Goal: Task Accomplishment & Management: Manage account settings

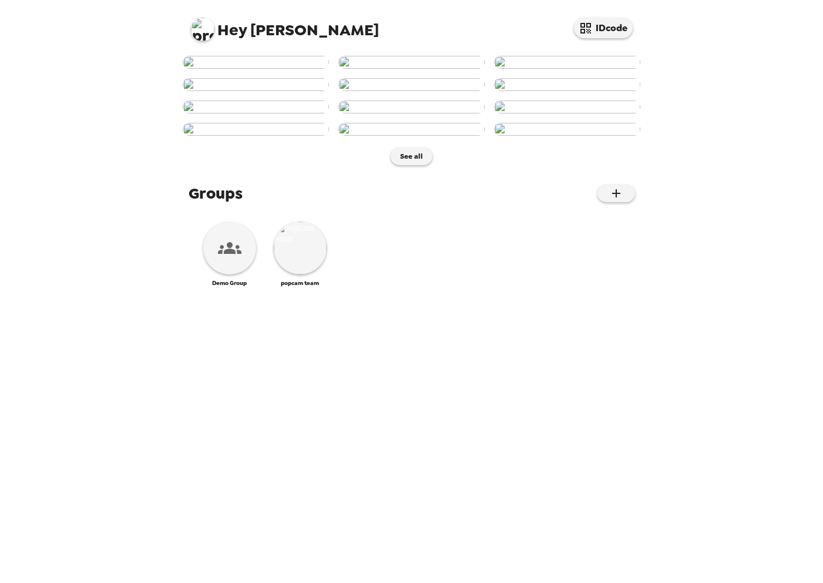
click at [81, 99] on div "Hey Tyler IDcode See all Groups Demo Group popcam team" at bounding box center [411, 291] width 823 height 583
click at [189, 20] on div "Hey Tyler IDcode" at bounding box center [412, 25] width 470 height 50
click at [201, 23] on img at bounding box center [202, 29] width 23 height 23
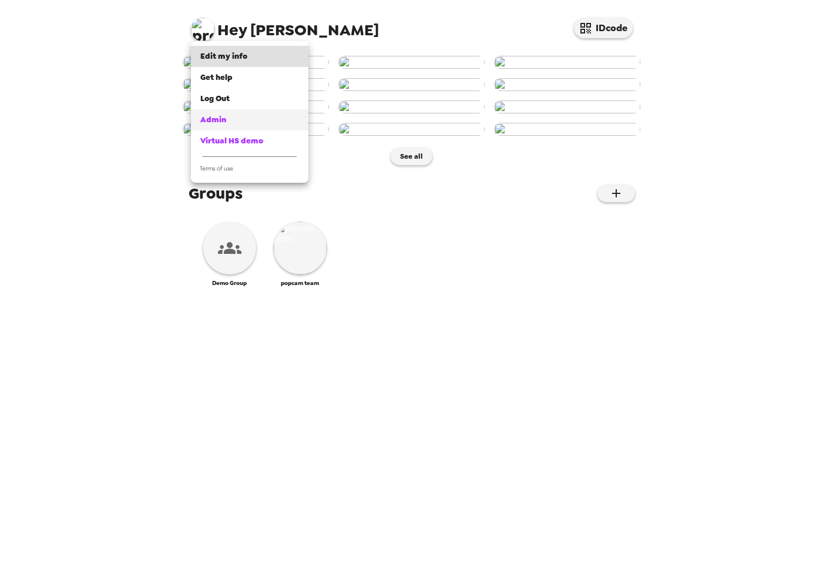
click at [221, 119] on span "Admin" at bounding box center [213, 120] width 26 height 10
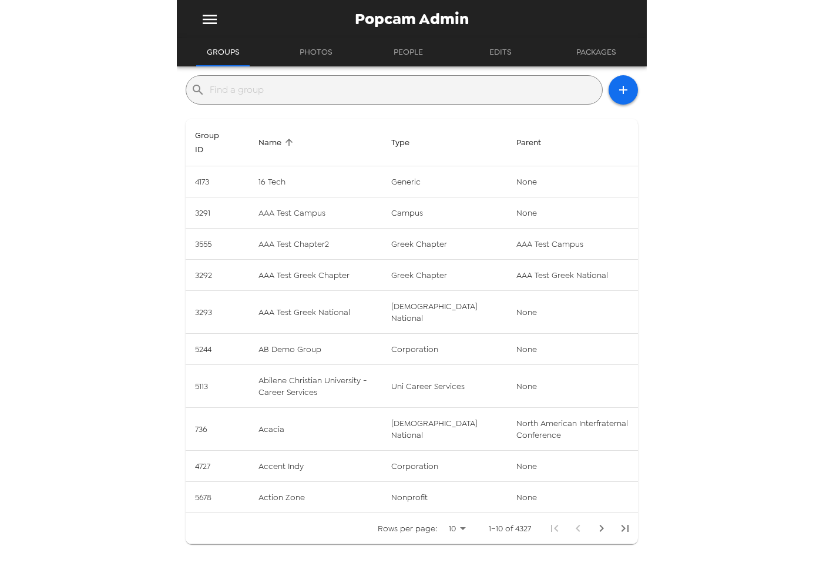
click at [233, 92] on input "text" at bounding box center [404, 89] width 388 height 19
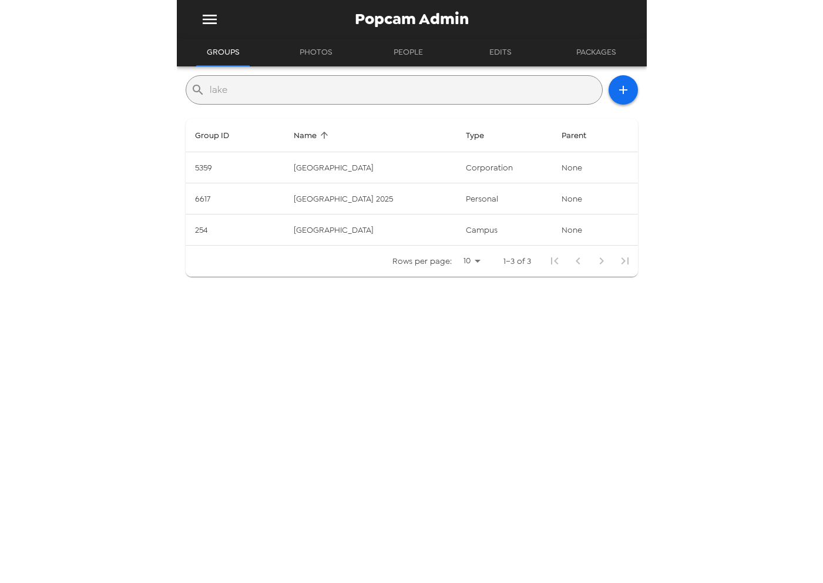
type input "lake"
click at [107, 253] on div "Popcam Admin Groups Photos People Edits Packages ​ lake Group ID Name Type Pare…" at bounding box center [411, 291] width 823 height 583
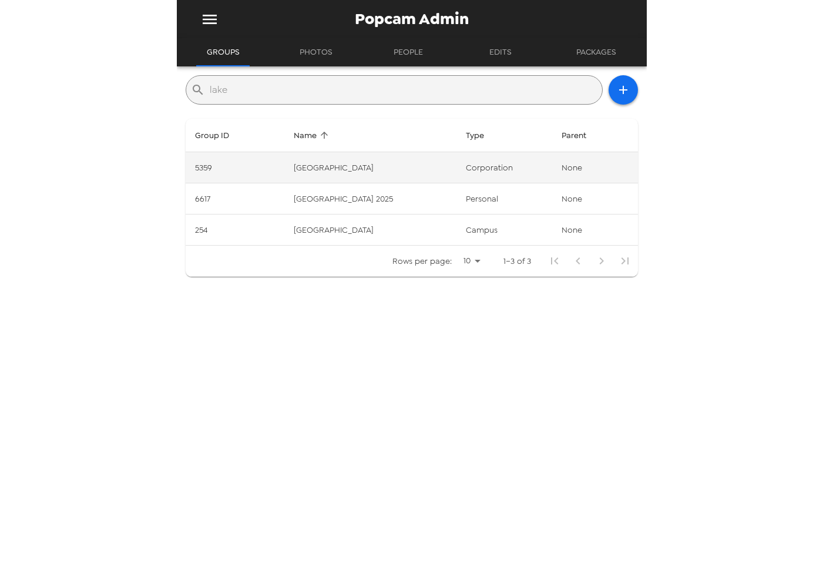
click at [332, 174] on td "Lake City Bank" at bounding box center [370, 167] width 172 height 31
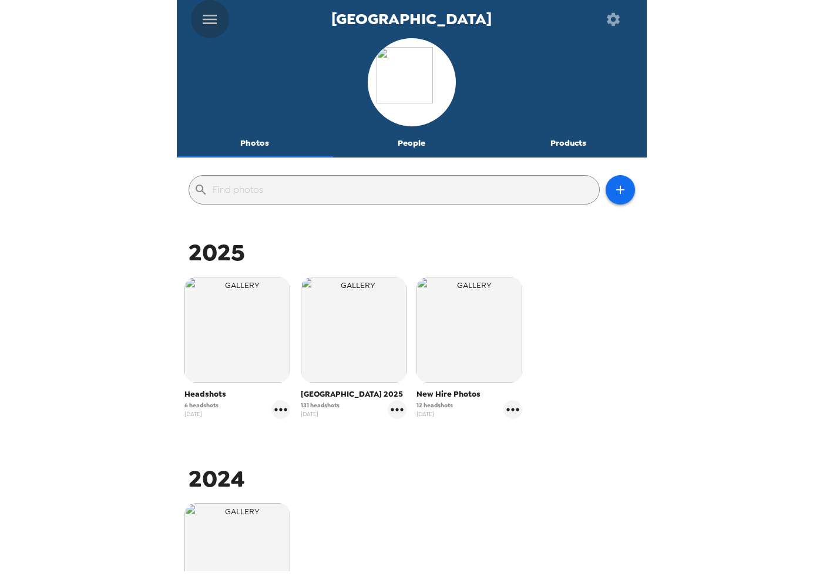
click at [214, 21] on icon "menu" at bounding box center [209, 19] width 19 height 19
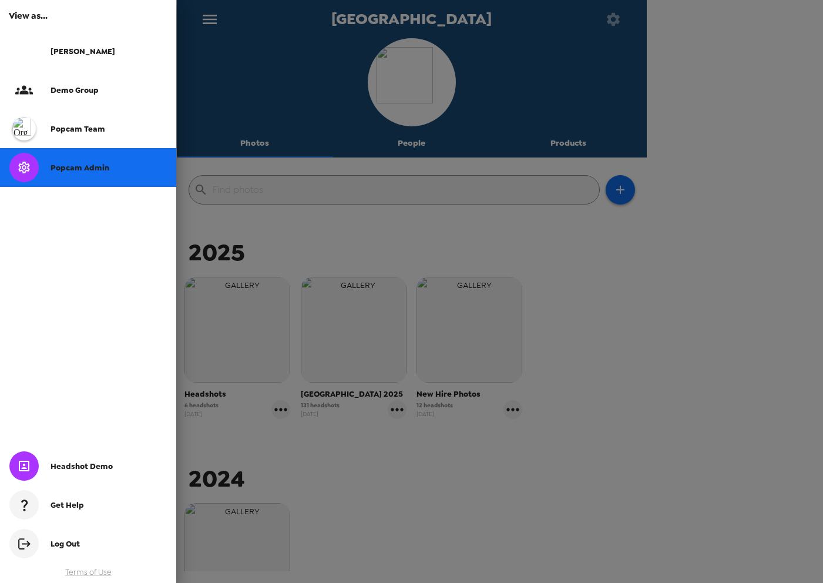
click at [122, 58] on div "Tyler" at bounding box center [88, 51] width 176 height 39
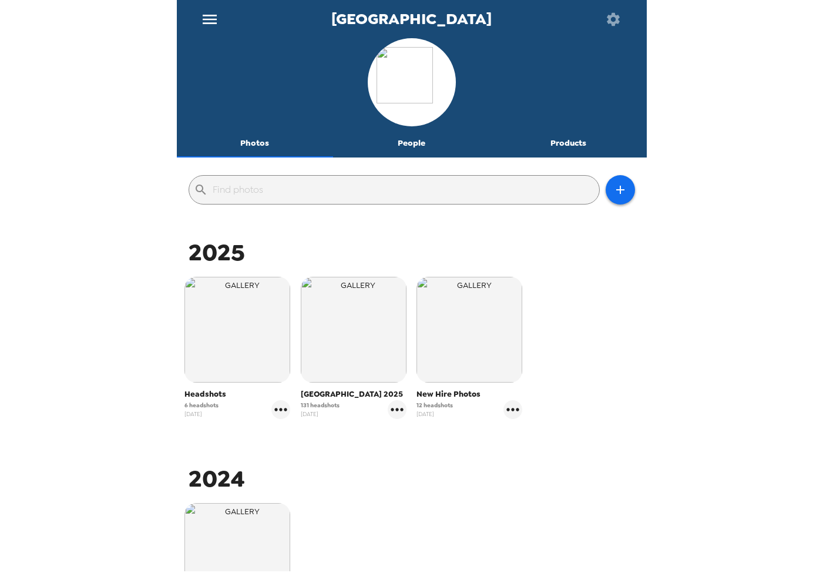
click at [415, 152] on button "People" at bounding box center [411, 143] width 157 height 28
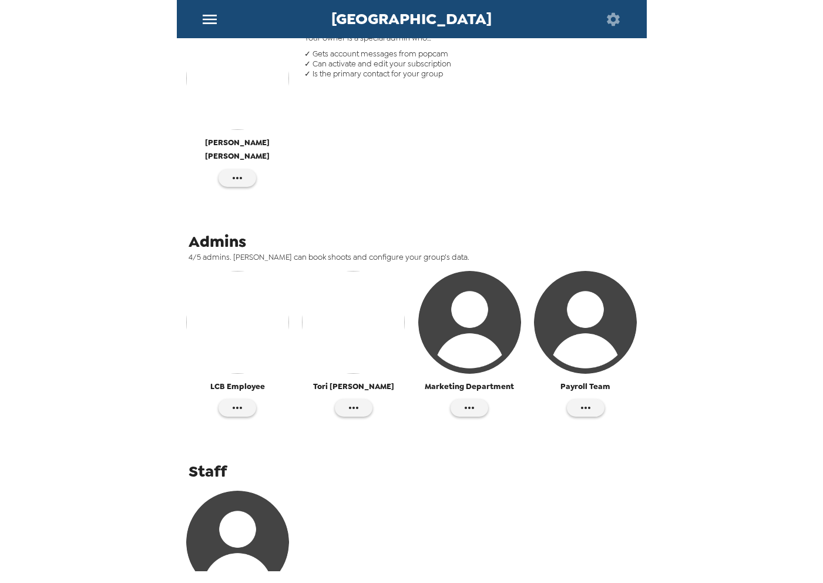
scroll to position [337, 0]
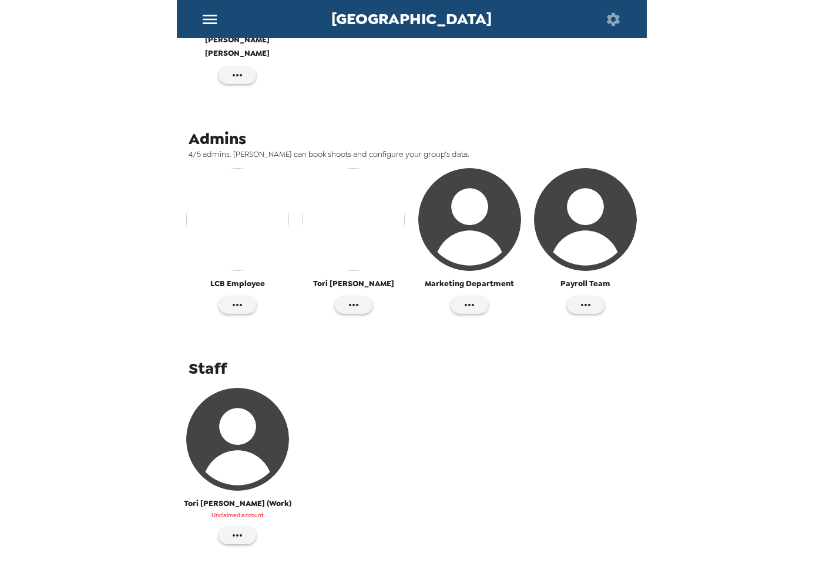
click at [232, 217] on img "button" at bounding box center [237, 219] width 103 height 103
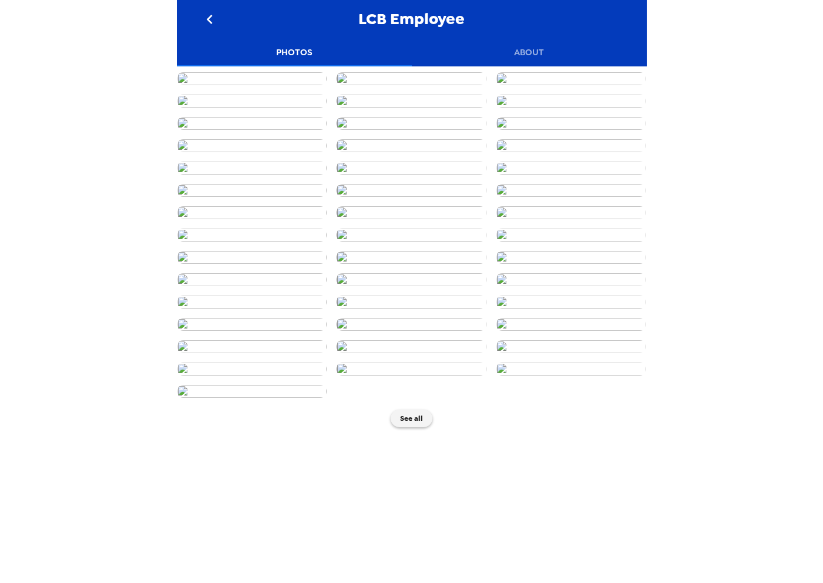
scroll to position [1839, 0]
click at [208, 23] on icon "go back" at bounding box center [209, 19] width 19 height 19
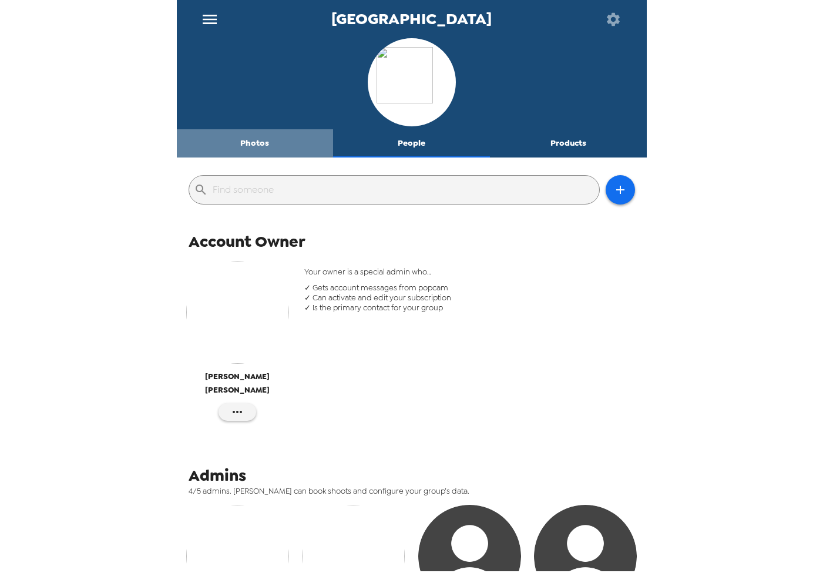
click at [246, 137] on button "Photos" at bounding box center [255, 143] width 157 height 28
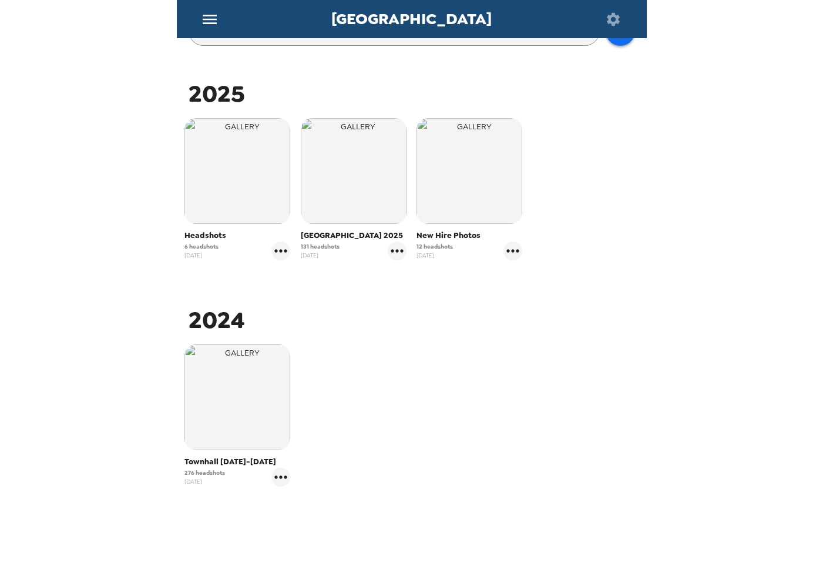
scroll to position [166, 0]
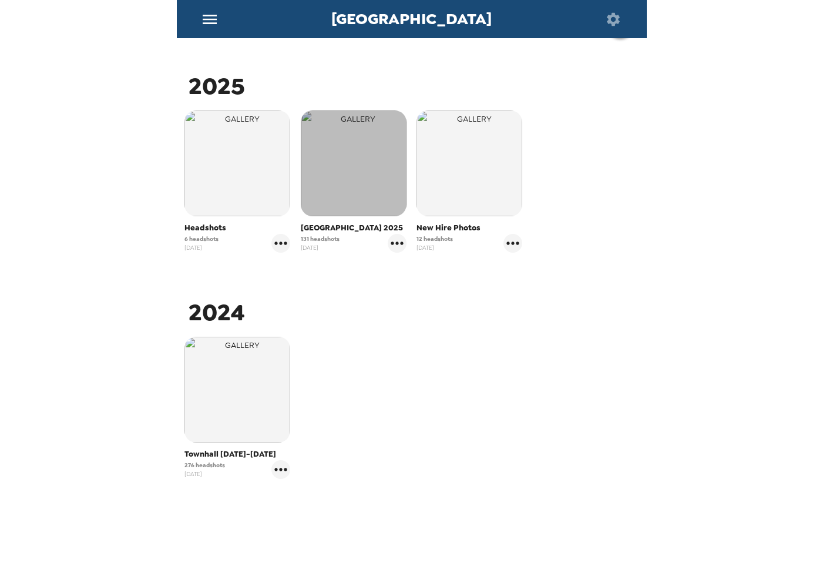
click at [372, 186] on img "button" at bounding box center [354, 163] width 106 height 106
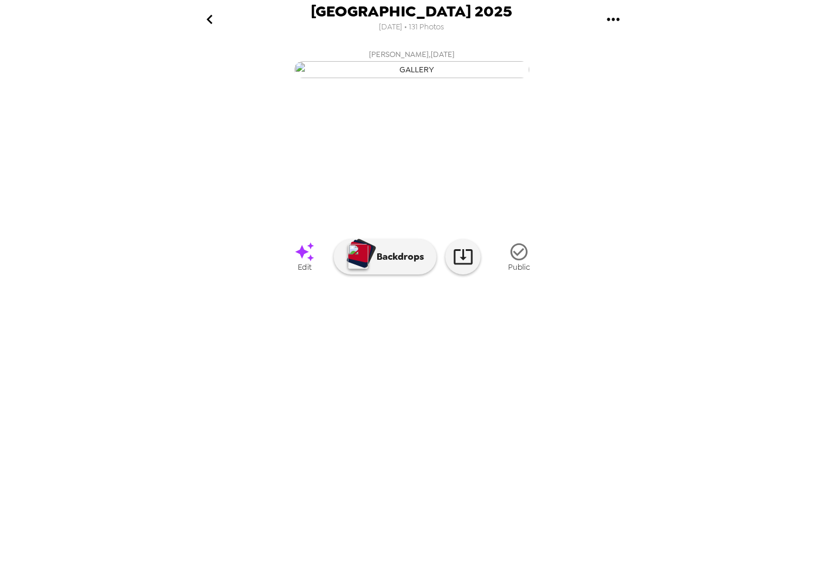
scroll to position [0, 1241]
click at [465, 267] on icon at bounding box center [463, 256] width 21 height 21
click at [206, 14] on icon "go back" at bounding box center [209, 19] width 19 height 19
click at [211, 23] on icon "go back" at bounding box center [209, 19] width 19 height 19
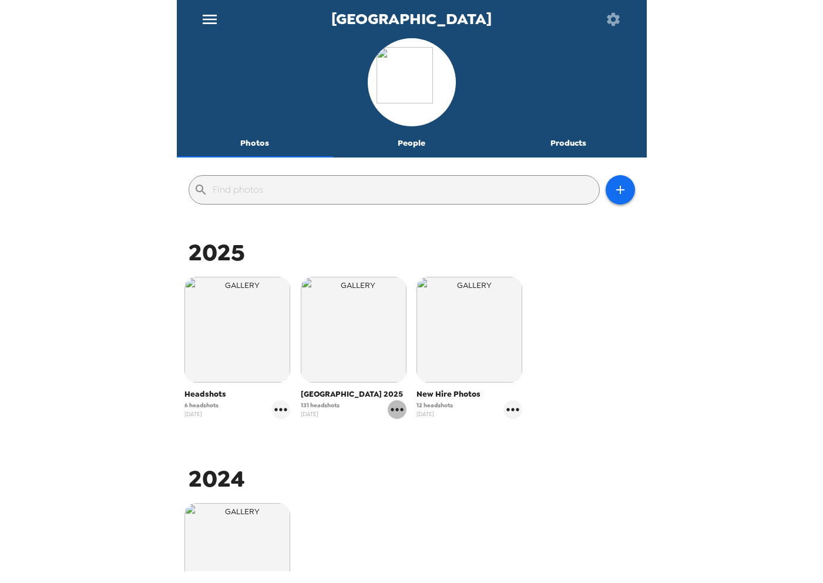
click at [399, 411] on icon "gallery menu" at bounding box center [397, 409] width 19 height 19
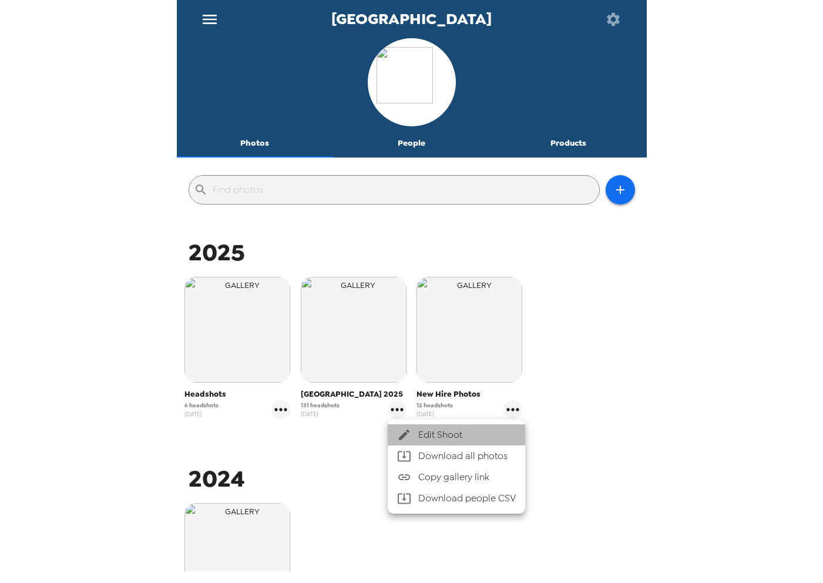
click at [412, 435] on div at bounding box center [407, 435] width 21 height 14
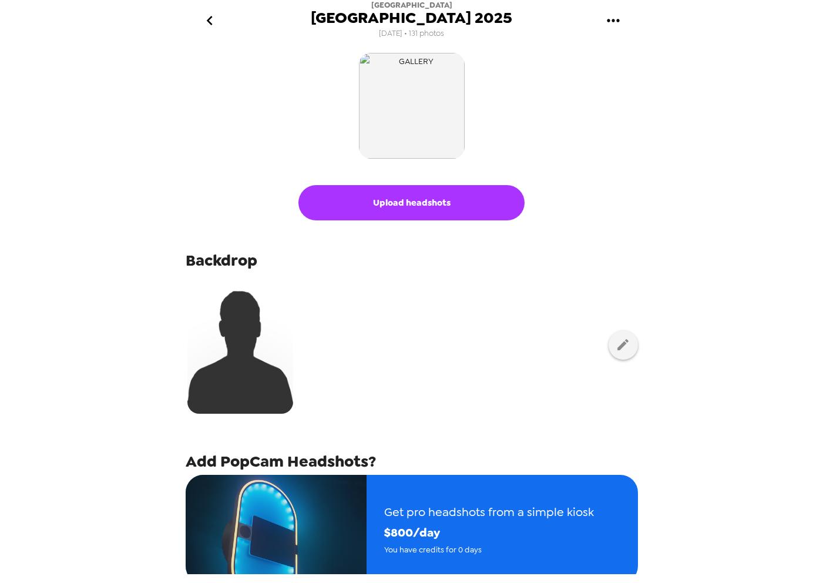
click at [208, 19] on icon "go back" at bounding box center [210, 20] width 6 height 9
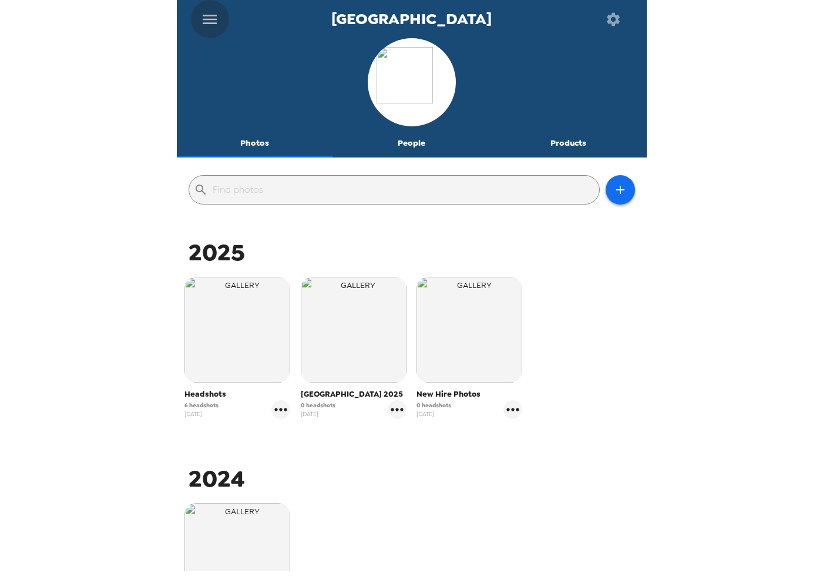
click at [207, 20] on icon "menu" at bounding box center [209, 19] width 19 height 19
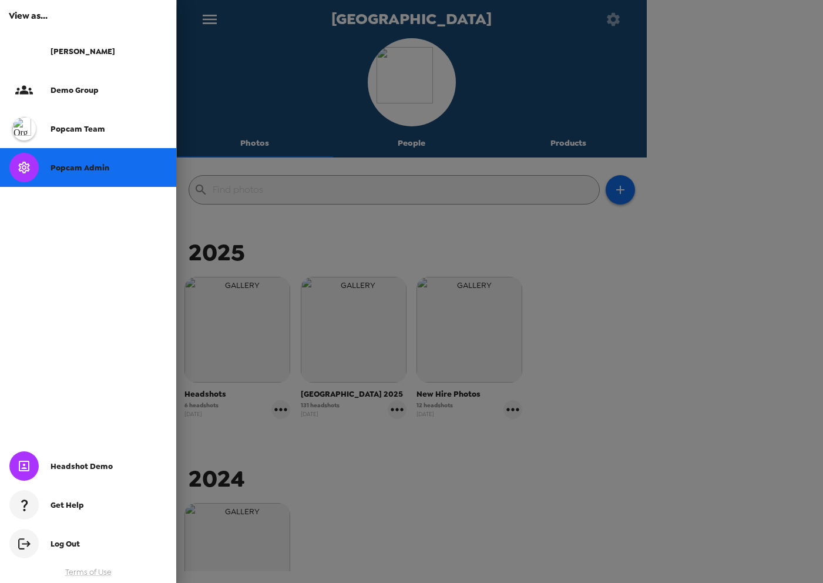
click at [95, 42] on div "Tyler" at bounding box center [88, 51] width 176 height 39
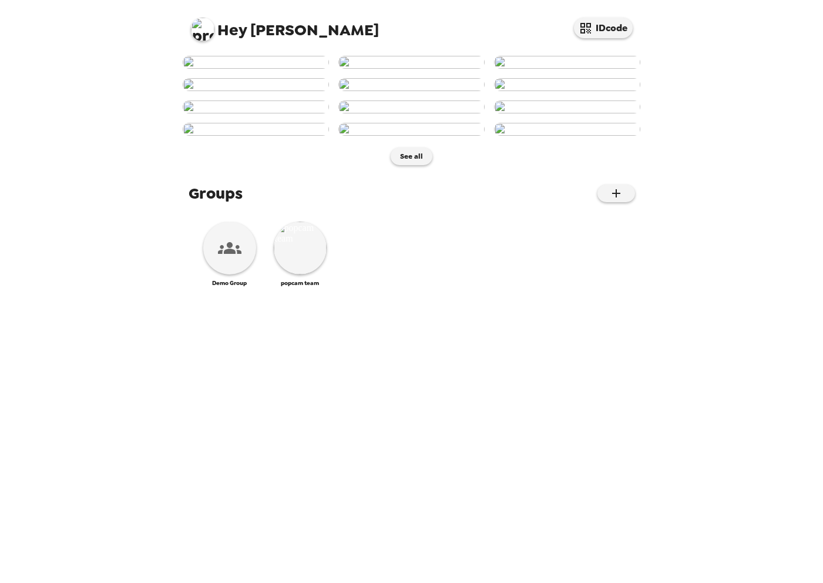
click at [203, 30] on img at bounding box center [202, 29] width 23 height 23
click at [277, 18] on div at bounding box center [411, 291] width 823 height 583
click at [294, 274] on img at bounding box center [300, 247] width 53 height 53
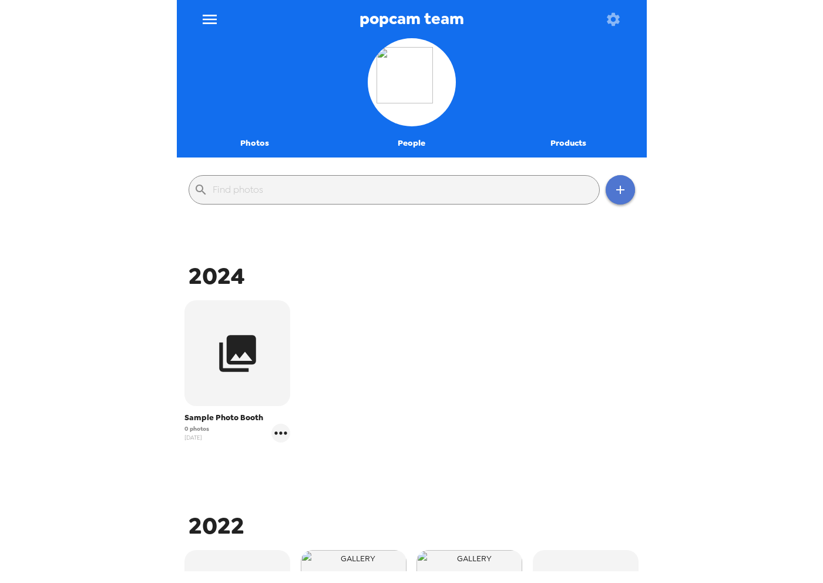
click at [620, 193] on icon "button" at bounding box center [620, 190] width 8 height 8
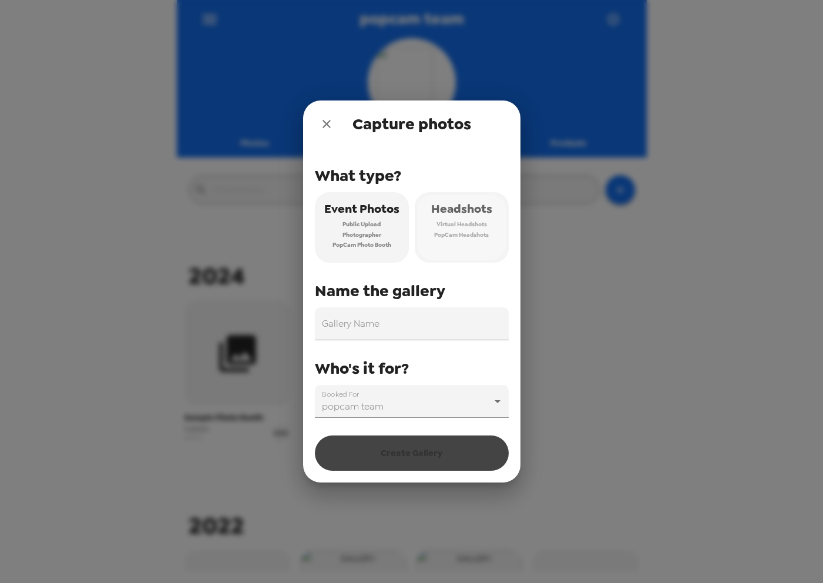
click at [470, 230] on span "PopCam Headshots" at bounding box center [461, 235] width 55 height 11
click at [400, 321] on input "Gallery Name" at bounding box center [412, 323] width 194 height 33
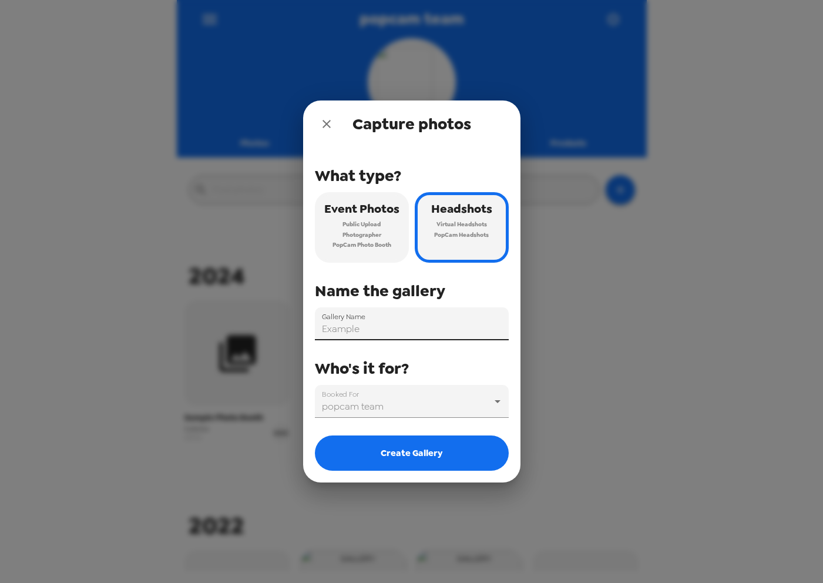
type input "Example"
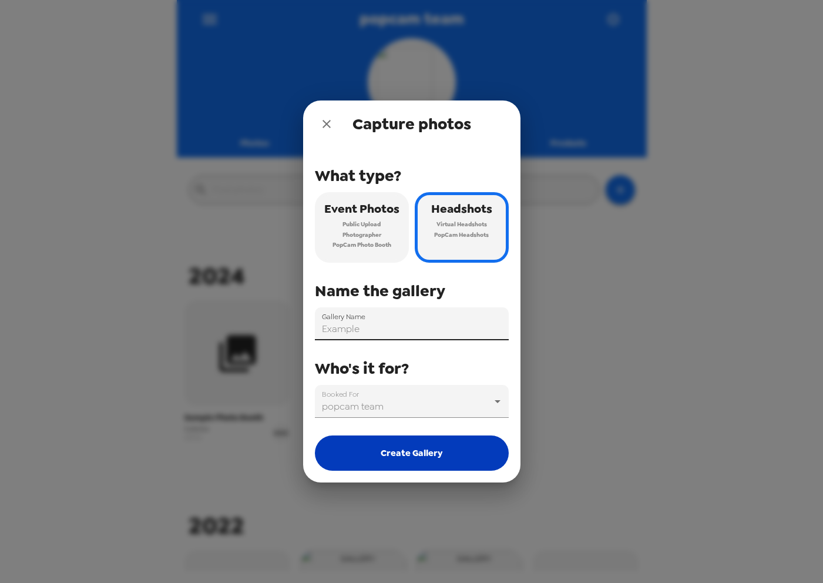
click at [412, 448] on button "Create Gallery" at bounding box center [412, 452] width 194 height 35
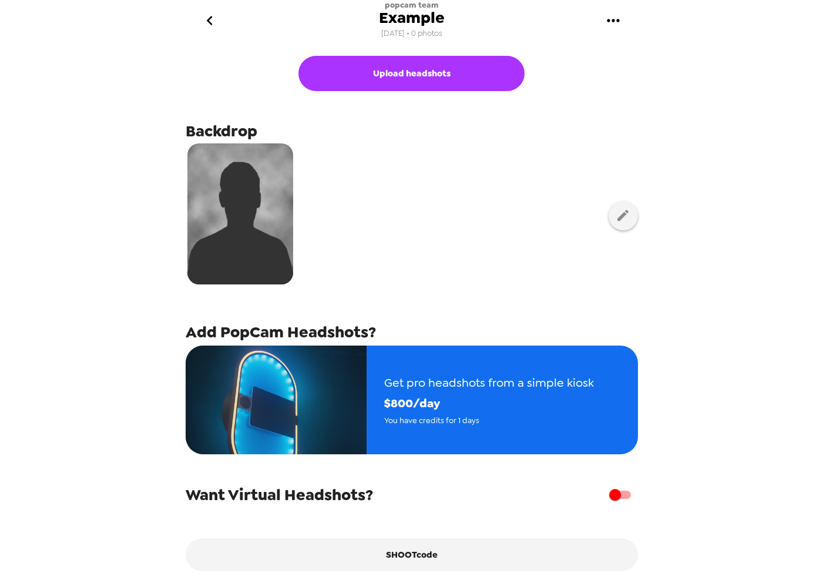
click at [213, 23] on icon "go back" at bounding box center [209, 20] width 19 height 19
click at [611, 25] on icon "gallery menu" at bounding box center [613, 20] width 19 height 19
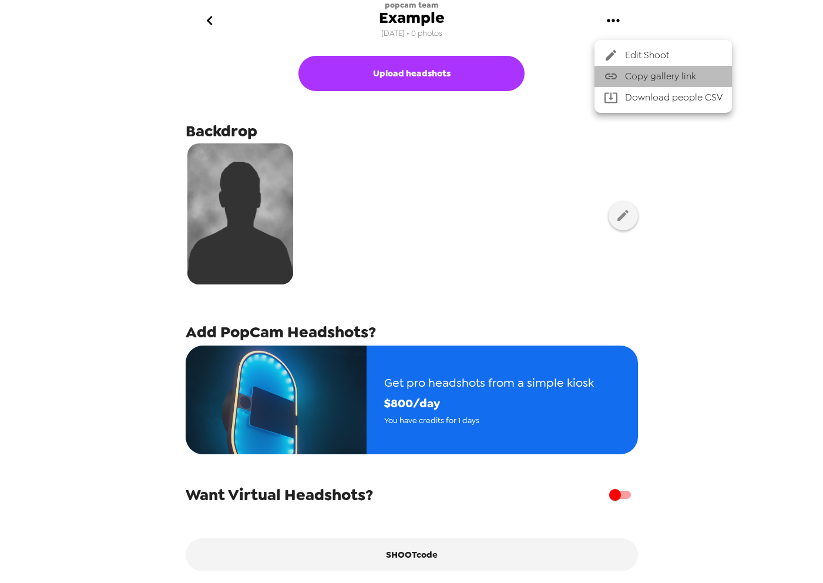
click at [633, 76] on span "Copy gallery link" at bounding box center [673, 76] width 97 height 14
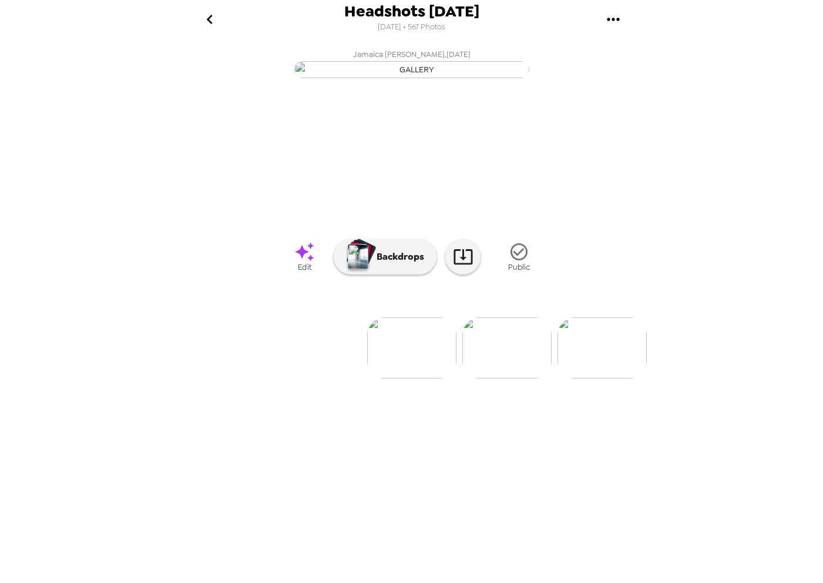
scroll to position [0, 53851]
click at [81, 88] on div "Headshots 9/4/25 8/20/2025 • 567 Photos Angela Moffett , 09-05-2025 Angela Moff…" at bounding box center [411, 291] width 823 height 583
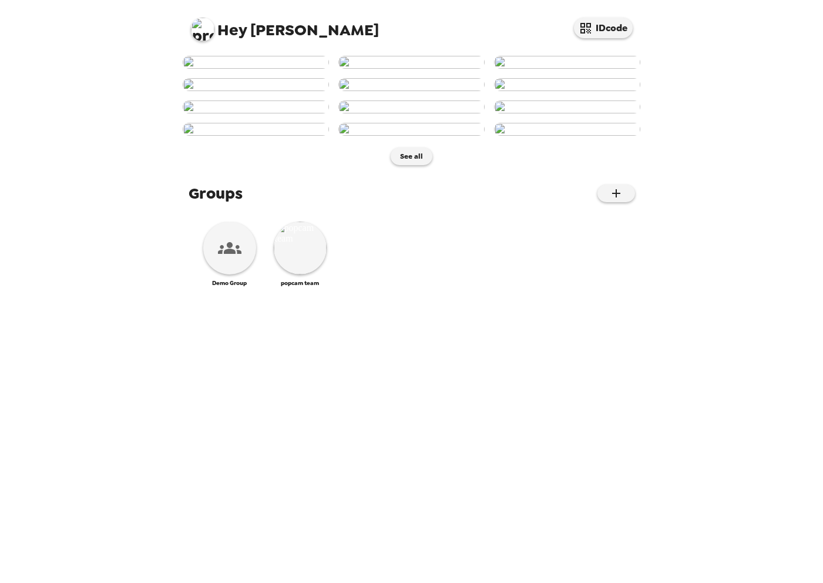
scroll to position [409, 0]
click at [409, 165] on button "See all" at bounding box center [412, 156] width 42 height 18
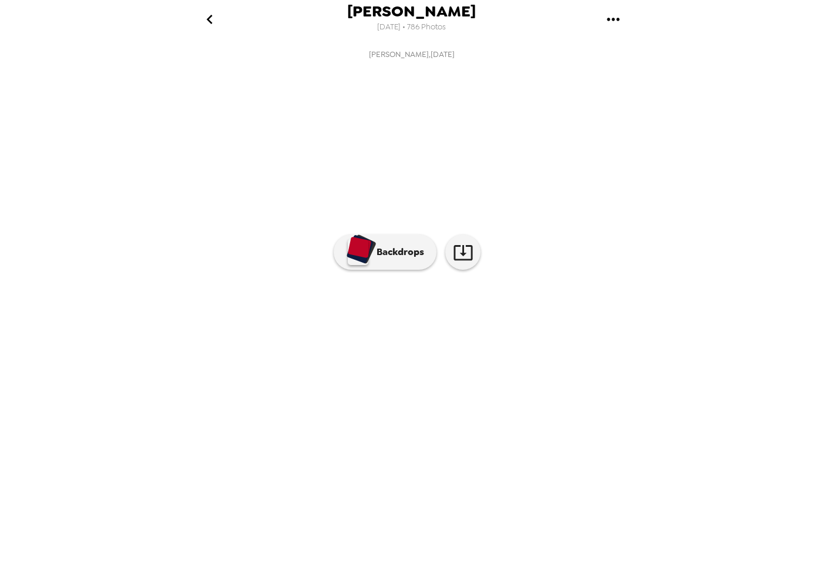
scroll to position [0, 2598]
click at [214, 15] on icon "go back" at bounding box center [209, 19] width 19 height 19
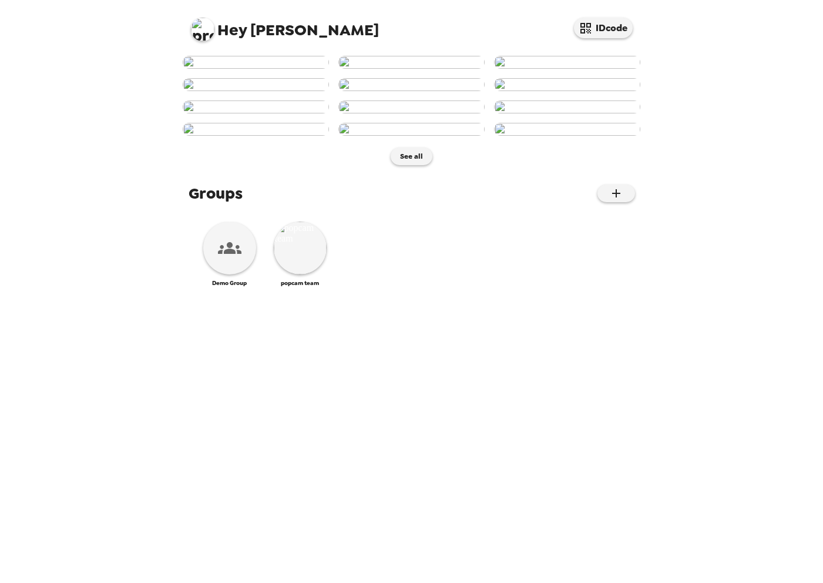
click at [197, 33] on img at bounding box center [202, 29] width 23 height 23
click at [237, 117] on div "Admin" at bounding box center [249, 120] width 99 height 12
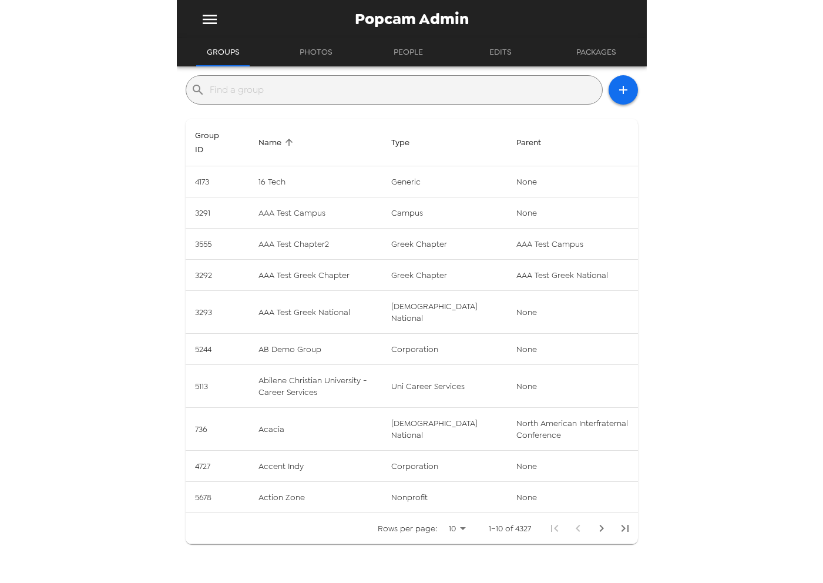
click at [276, 91] on input "text" at bounding box center [404, 89] width 388 height 19
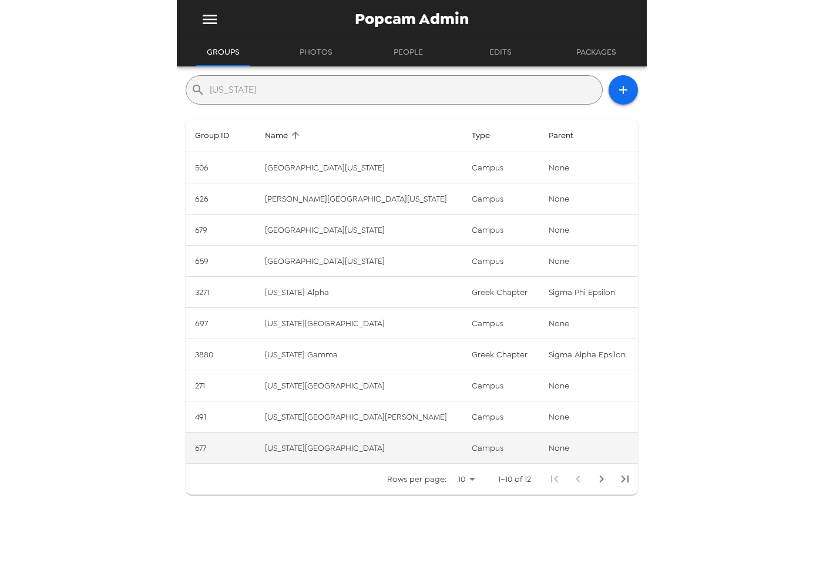
type input "[US_STATE]"
click at [353, 441] on td "[US_STATE][GEOGRAPHIC_DATA]" at bounding box center [358, 447] width 207 height 31
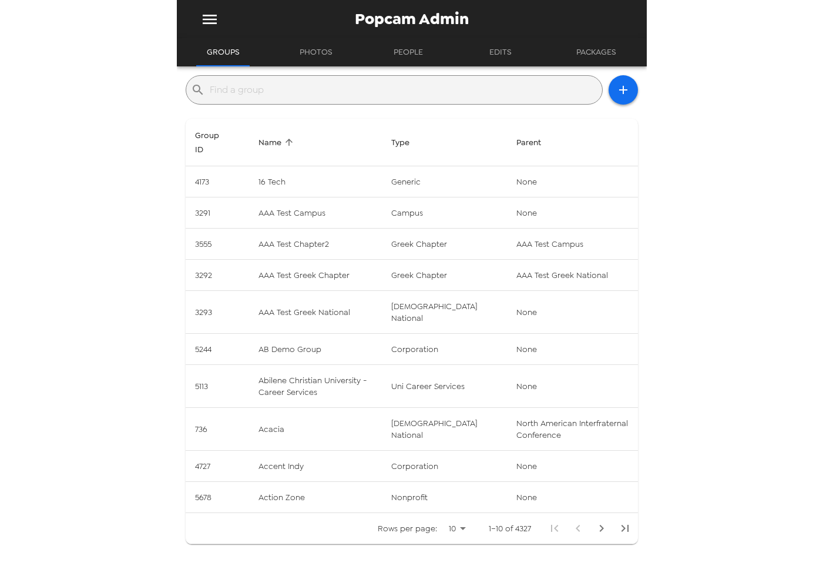
click at [293, 91] on input "text" at bounding box center [404, 89] width 388 height 19
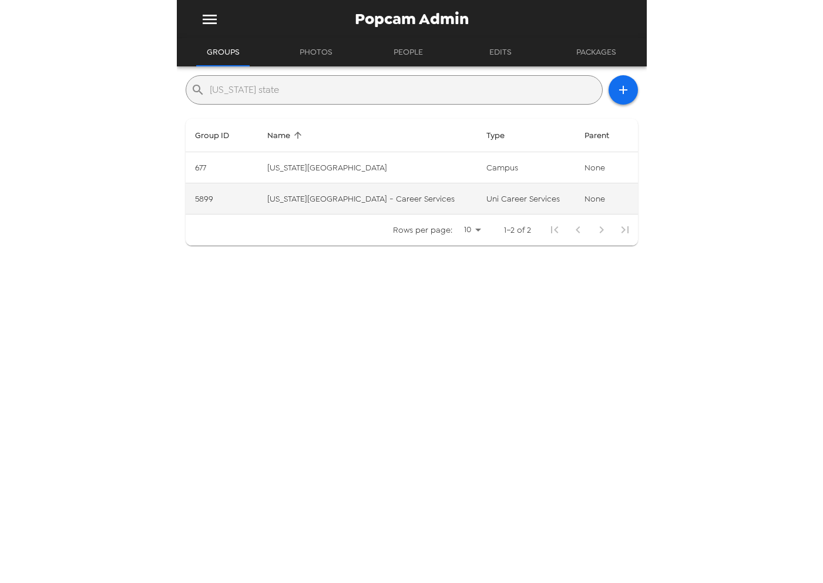
type input "washington state"
click at [369, 193] on td "Washington State University - Career Services" at bounding box center [367, 198] width 219 height 31
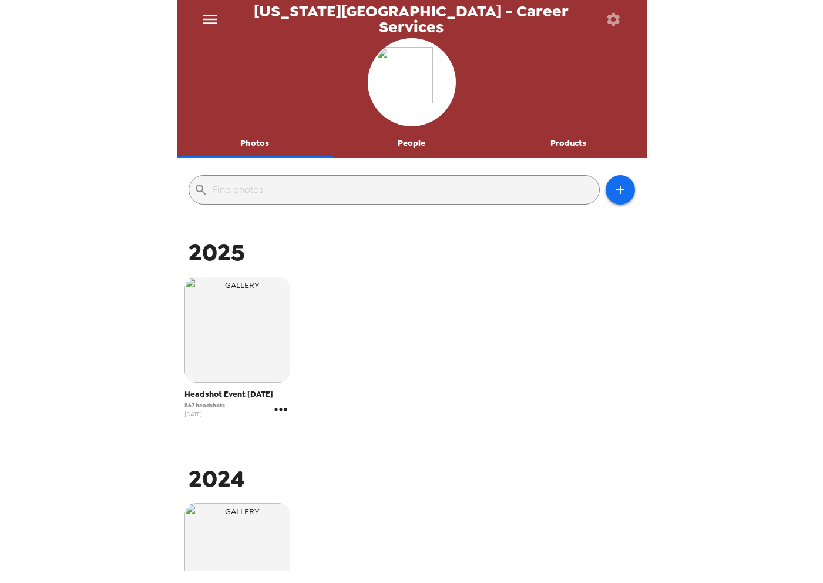
click at [284, 412] on icon "gallery menu" at bounding box center [280, 409] width 19 height 19
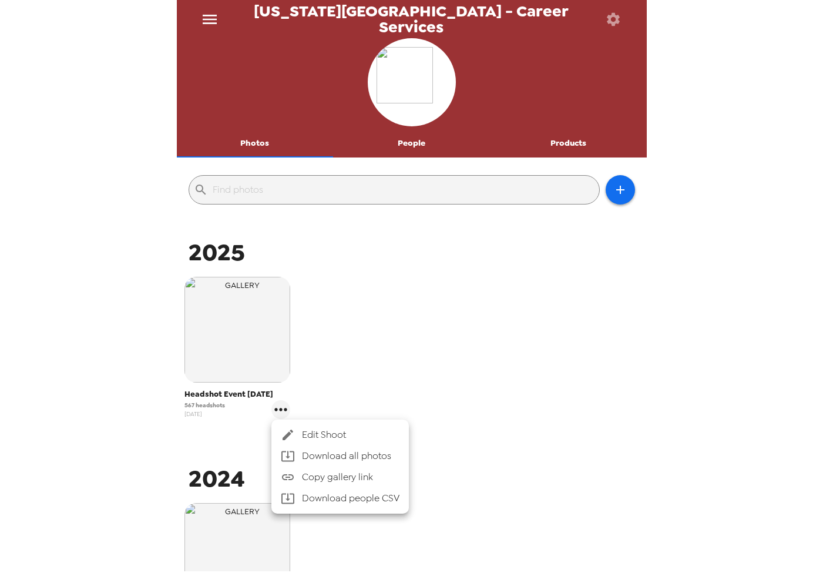
click at [308, 430] on span "Edit Shoot" at bounding box center [350, 435] width 97 height 14
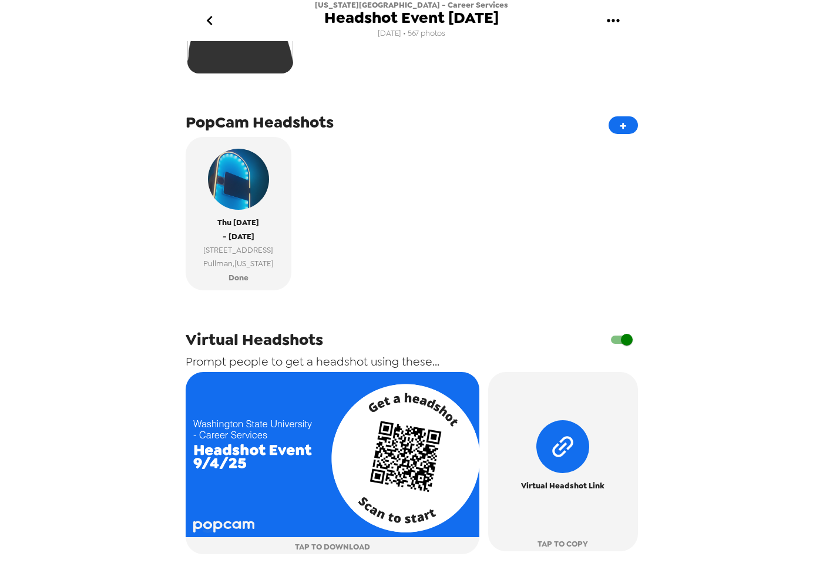
scroll to position [430, 0]
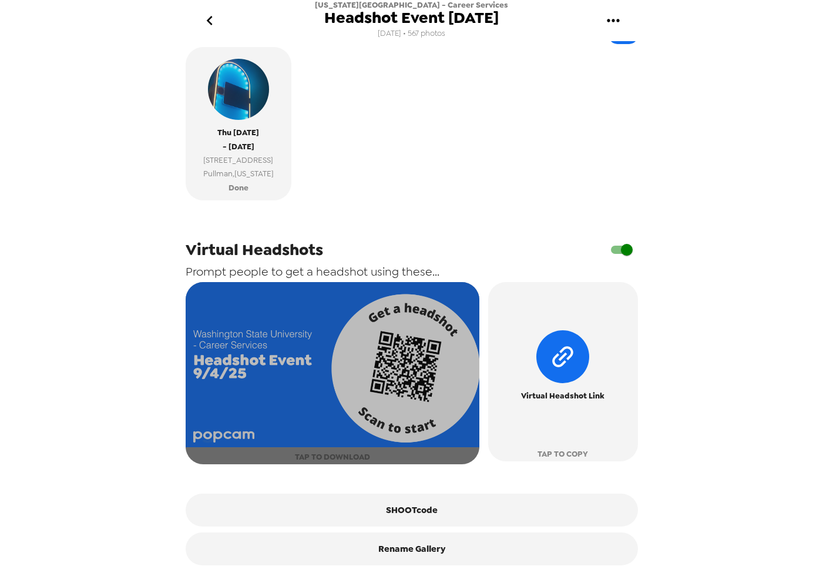
click at [399, 369] on img "button" at bounding box center [333, 365] width 294 height 166
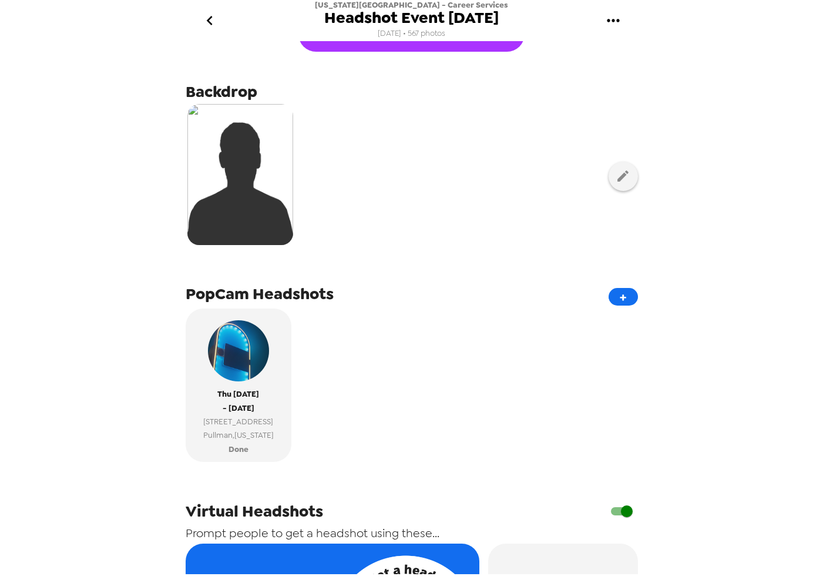
scroll to position [0, 0]
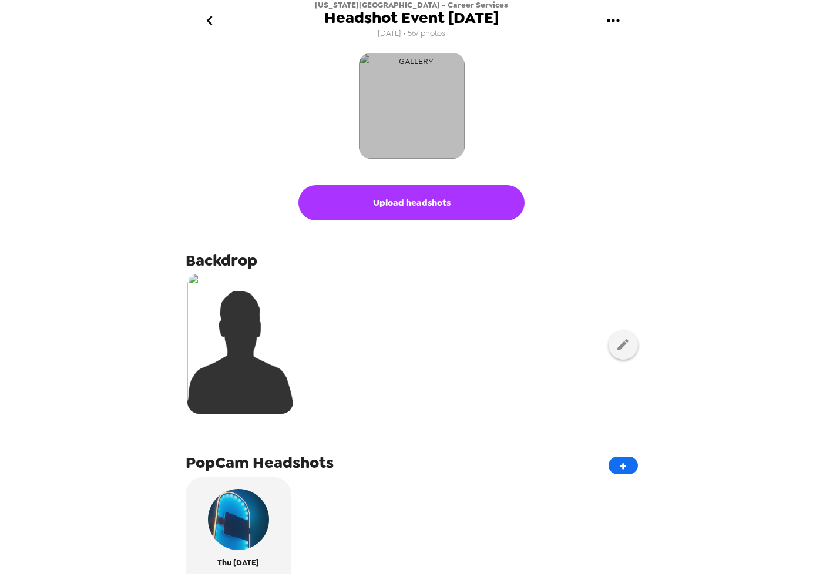
click at [406, 116] on img "button" at bounding box center [412, 106] width 106 height 106
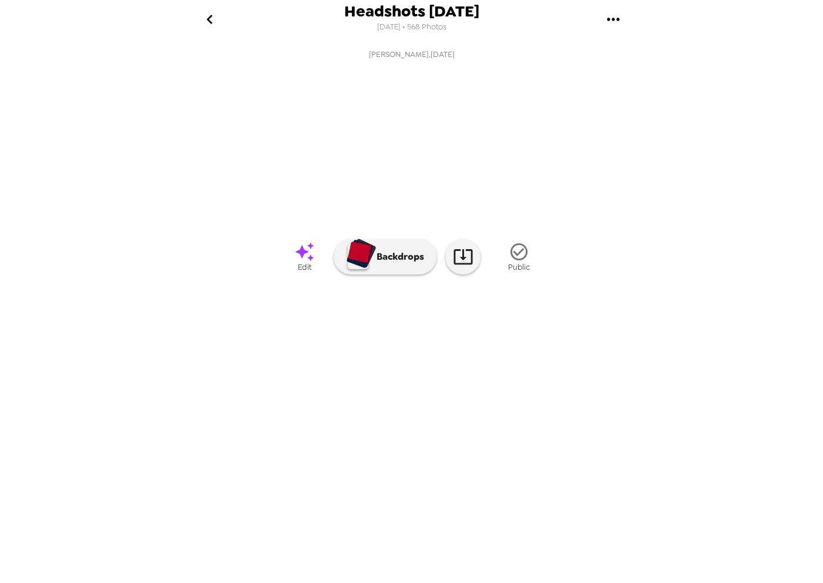
scroll to position [0, 477]
click at [314, 262] on icon at bounding box center [304, 251] width 21 height 21
click at [290, 278] on link "Edit" at bounding box center [304, 256] width 59 height 44
click at [481, 378] on img at bounding box center [471, 347] width 89 height 61
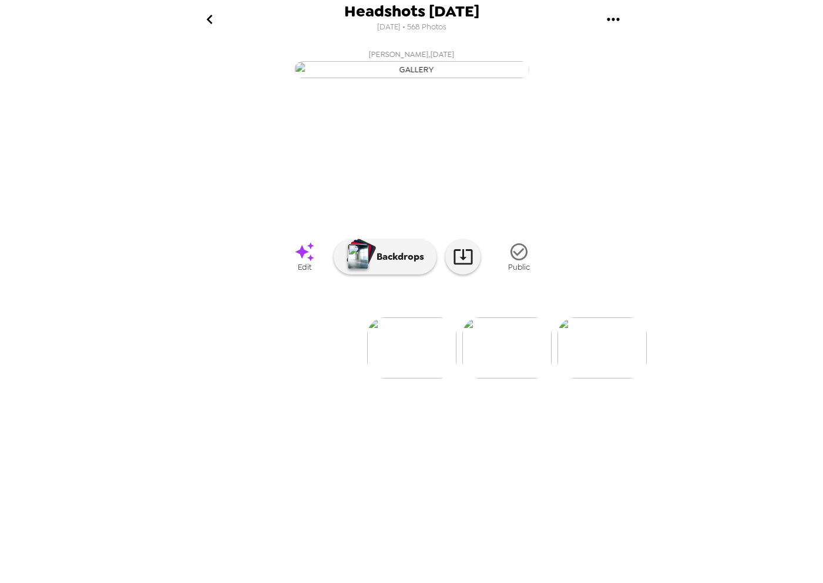
scroll to position [0, 122]
click at [467, 378] on img at bounding box center [480, 347] width 89 height 61
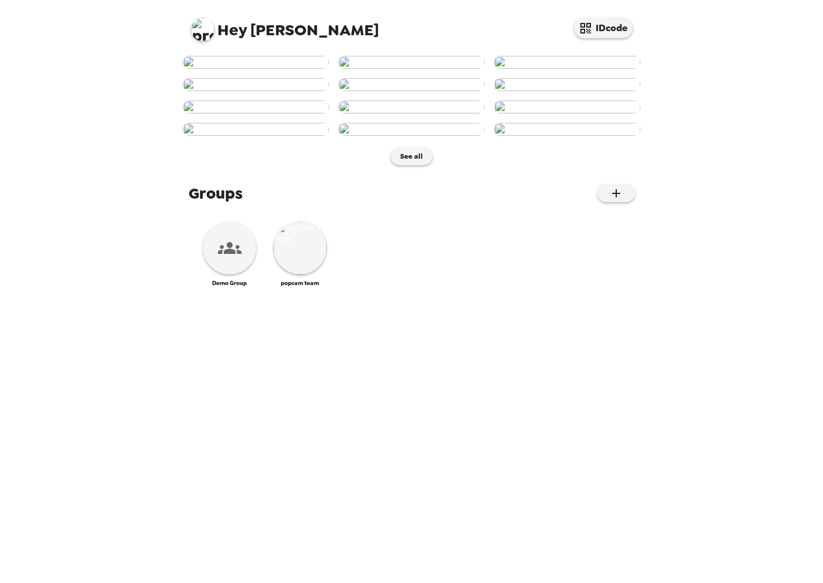
click at [208, 28] on img at bounding box center [202, 29] width 23 height 23
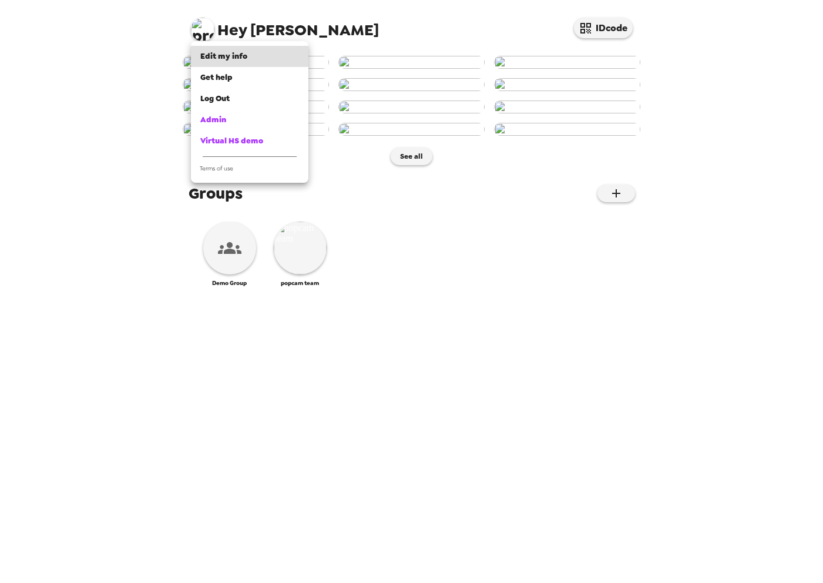
click at [145, 172] on div at bounding box center [411, 291] width 823 height 583
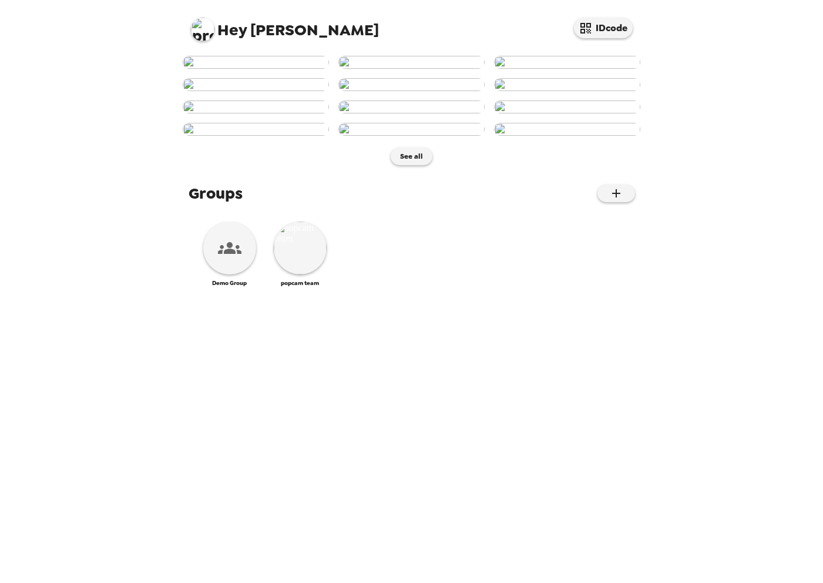
scroll to position [409, 0]
click at [238, 260] on icon at bounding box center [229, 247] width 23 height 23
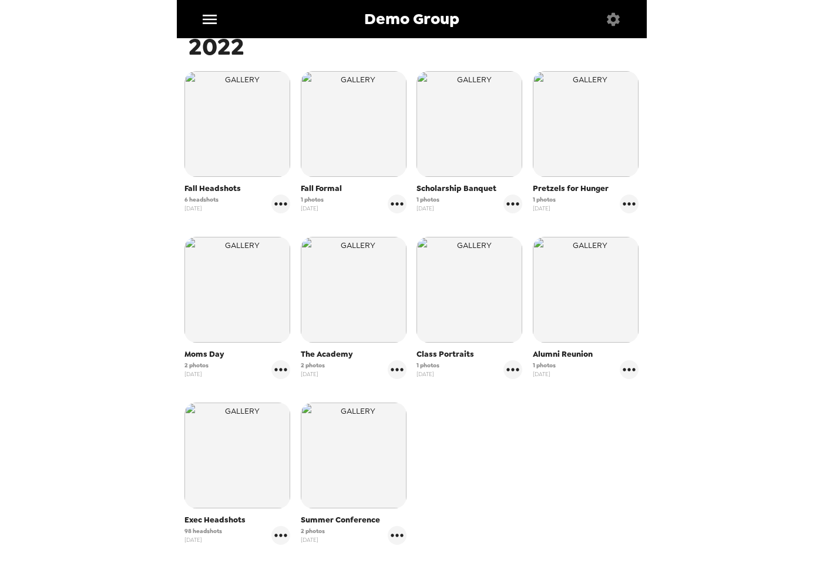
scroll to position [1149, 0]
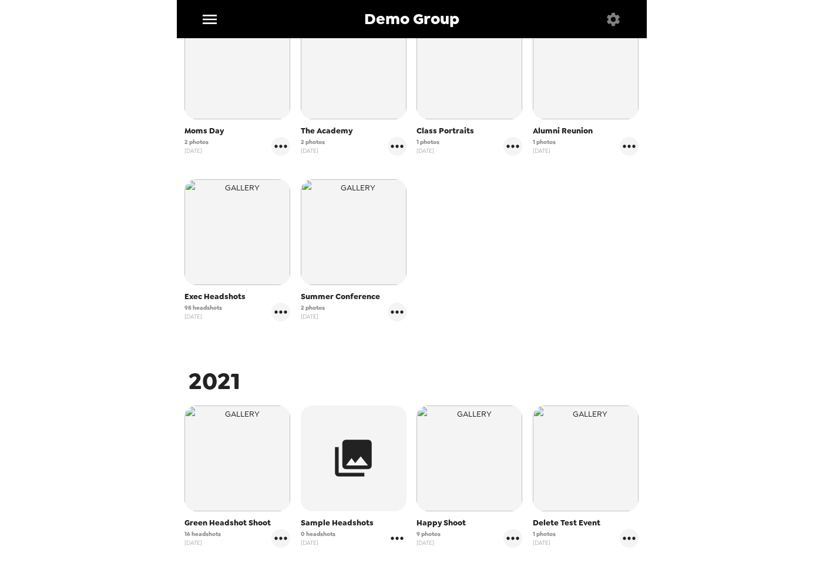
click at [396, 537] on icon "gallery menu" at bounding box center [397, 537] width 12 height 3
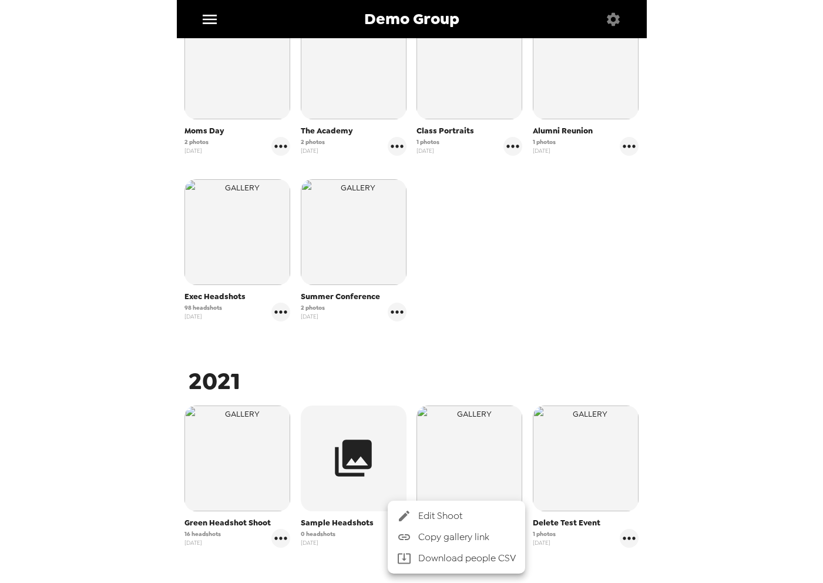
click at [423, 517] on span "Edit Shoot" at bounding box center [466, 516] width 97 height 14
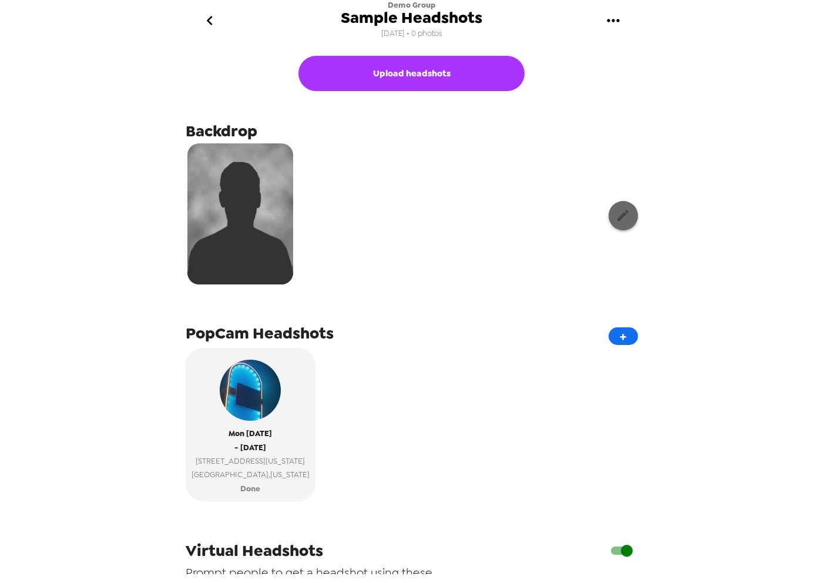
click at [616, 206] on button "button" at bounding box center [622, 215] width 29 height 29
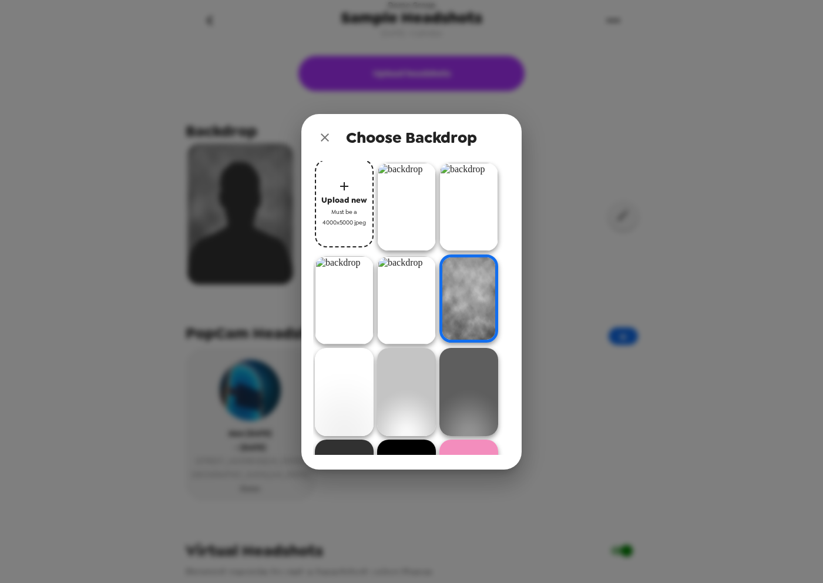
click at [404, 386] on img at bounding box center [406, 392] width 59 height 88
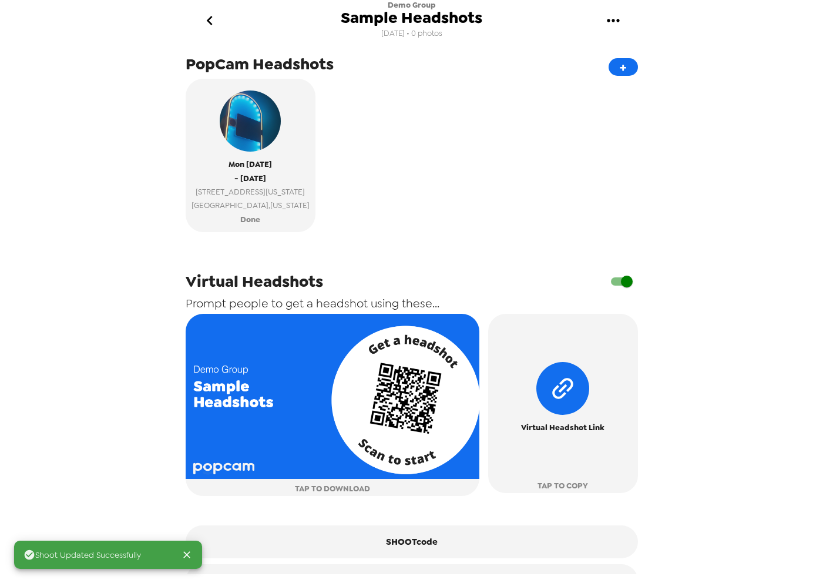
scroll to position [301, 0]
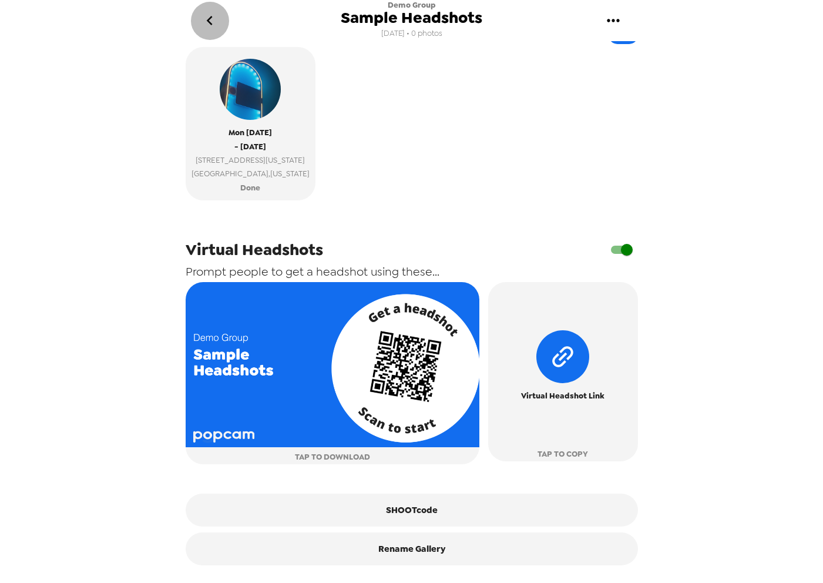
click at [208, 26] on icon "go back" at bounding box center [209, 20] width 19 height 19
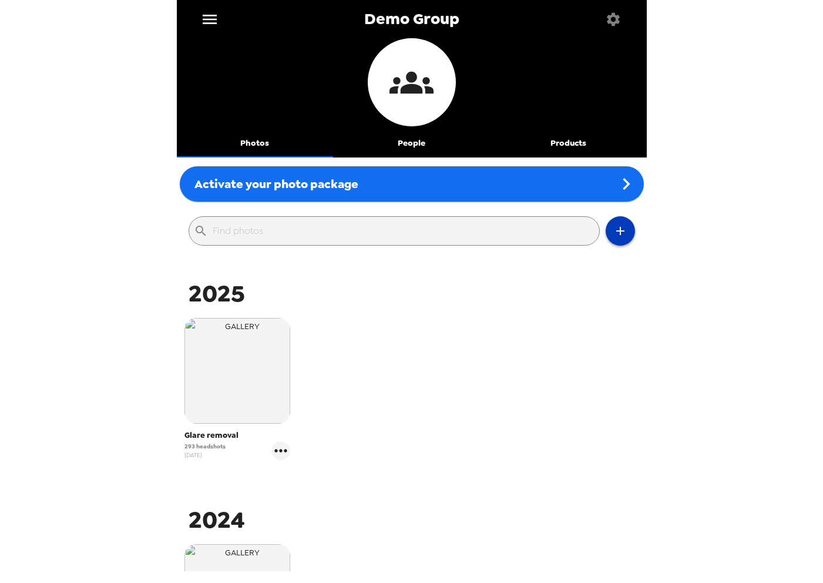
click at [622, 235] on icon "button" at bounding box center [620, 231] width 14 height 14
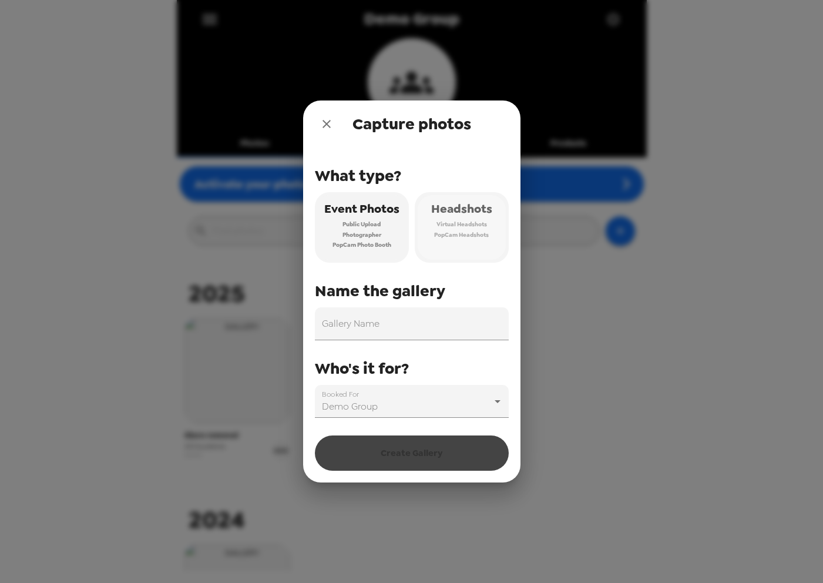
click at [454, 220] on span "Virtual Headshots" at bounding box center [461, 224] width 51 height 11
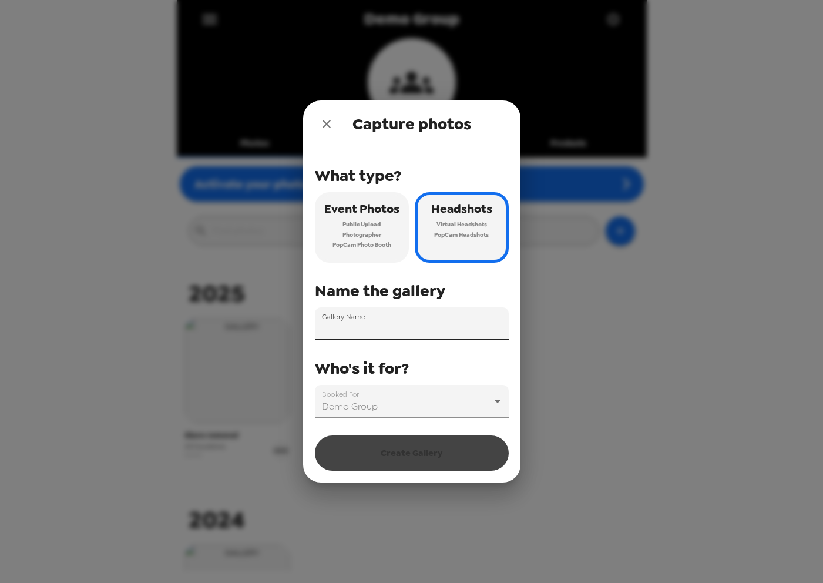
click at [392, 331] on input "Gallery Name" at bounding box center [412, 323] width 194 height 33
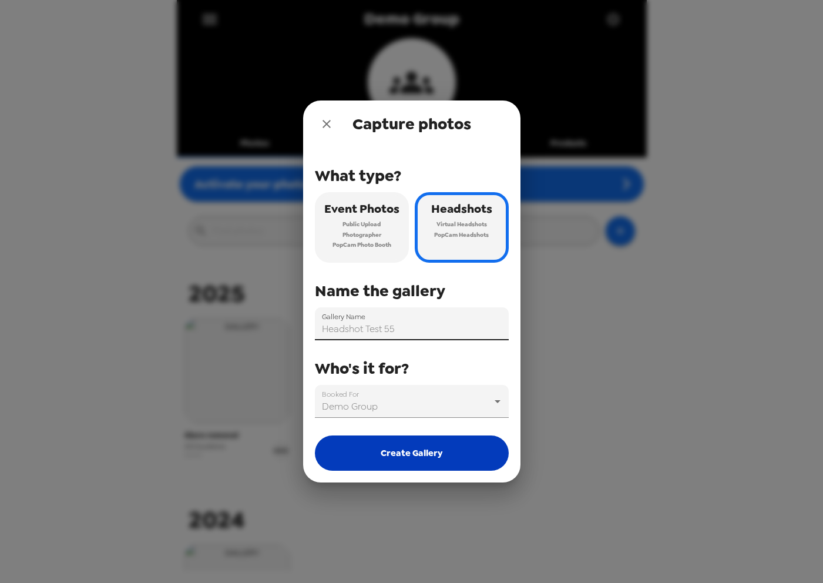
type input "Headshot Test 55"
click at [428, 452] on button "Create Gallery" at bounding box center [412, 452] width 194 height 35
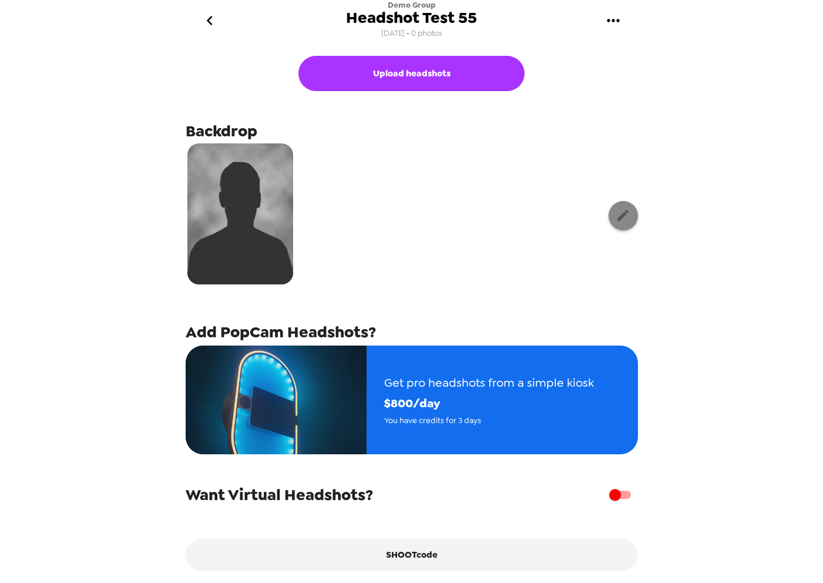
click at [620, 217] on icon "button" at bounding box center [622, 215] width 11 height 11
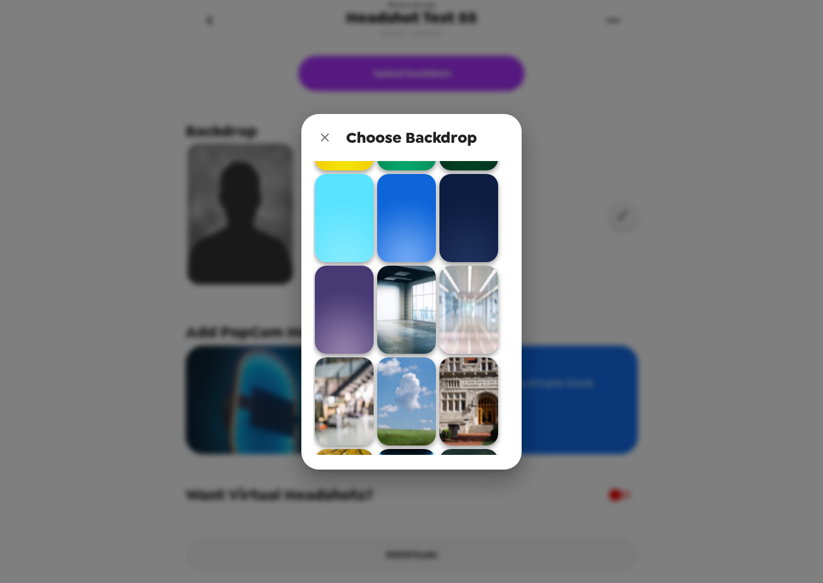
scroll to position [535, 0]
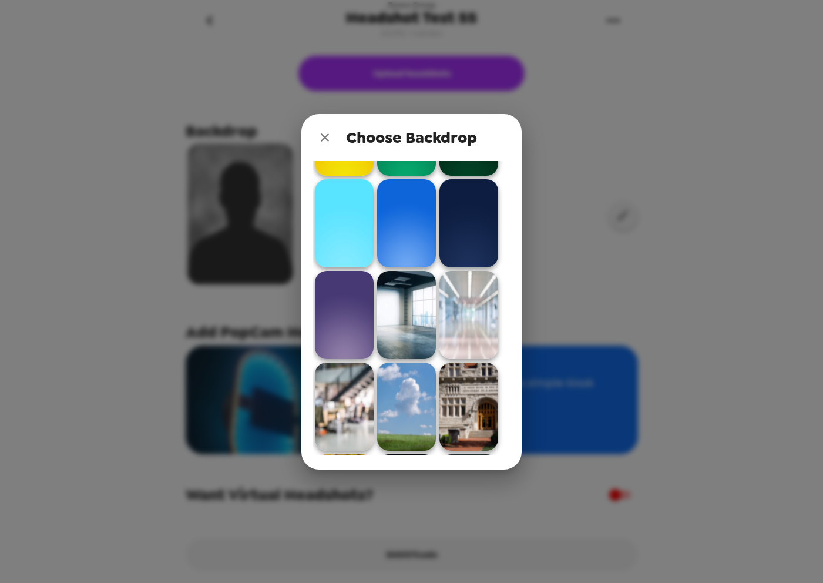
click at [351, 315] on img at bounding box center [344, 315] width 59 height 88
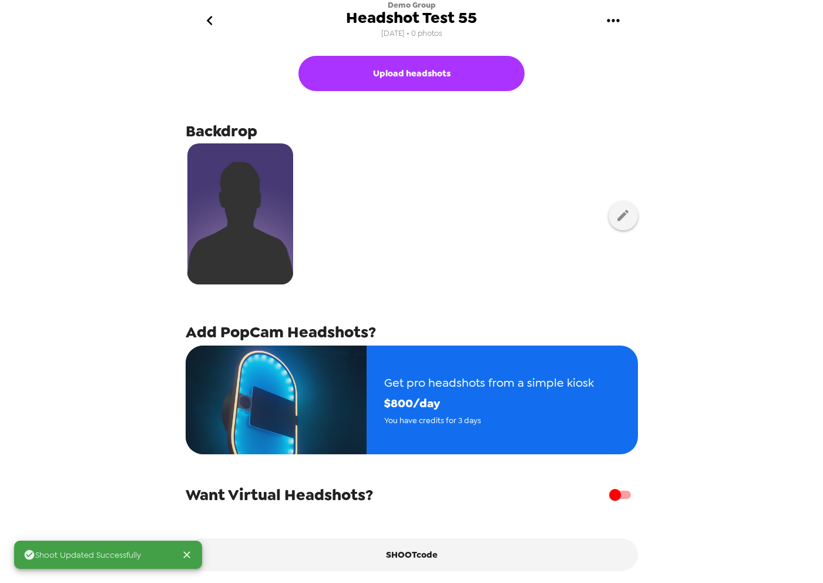
click at [459, 263] on div at bounding box center [412, 215] width 452 height 147
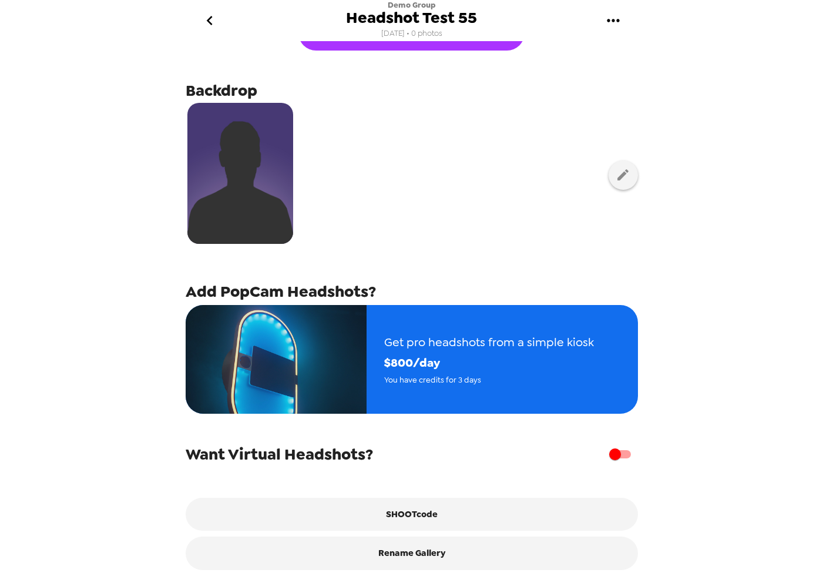
scroll to position [44, 0]
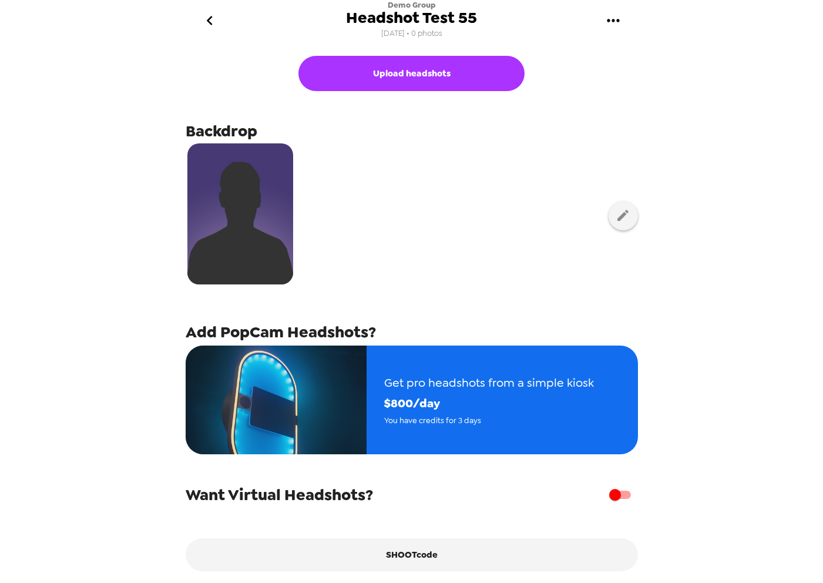
scroll to position [44, 0]
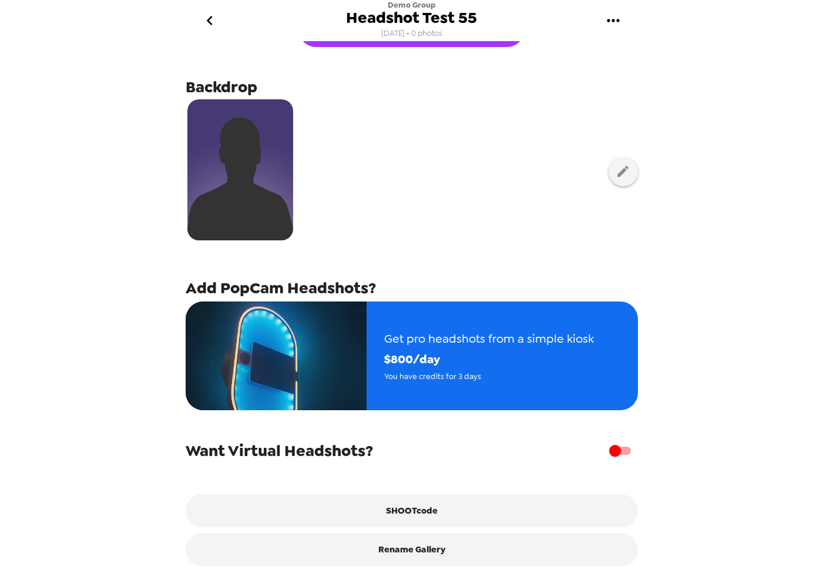
click at [613, 449] on input "checkbox" at bounding box center [614, 450] width 67 height 22
checkbox input "true"
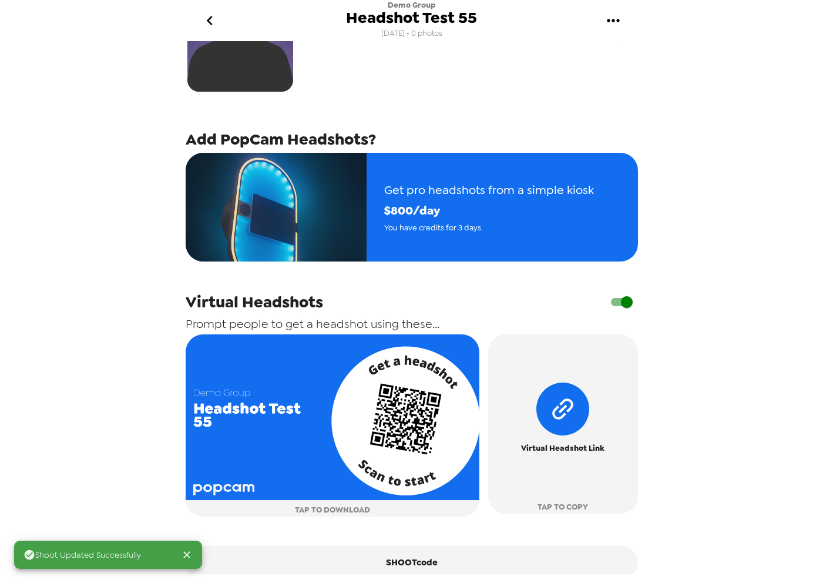
scroll to position [193, 0]
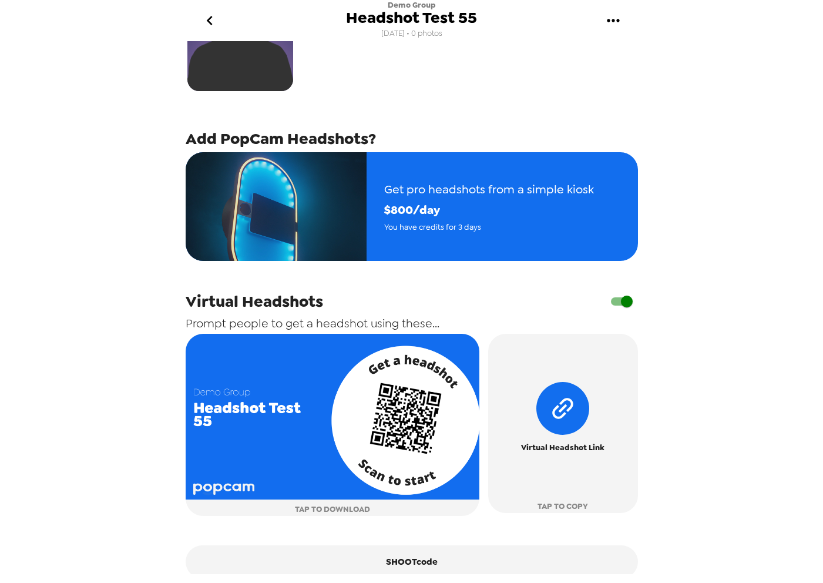
scroll to position [244, 0]
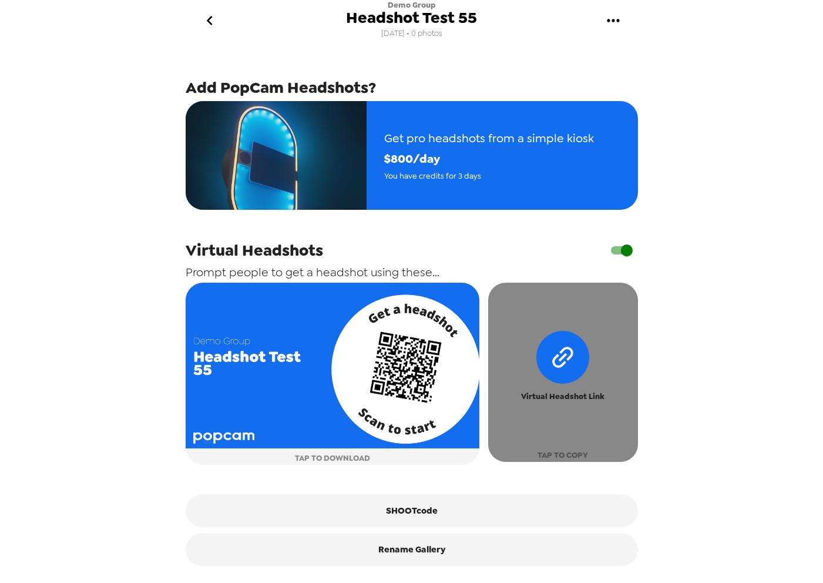
click at [580, 385] on div "Virtual Headshot Link" at bounding box center [563, 367] width 140 height 72
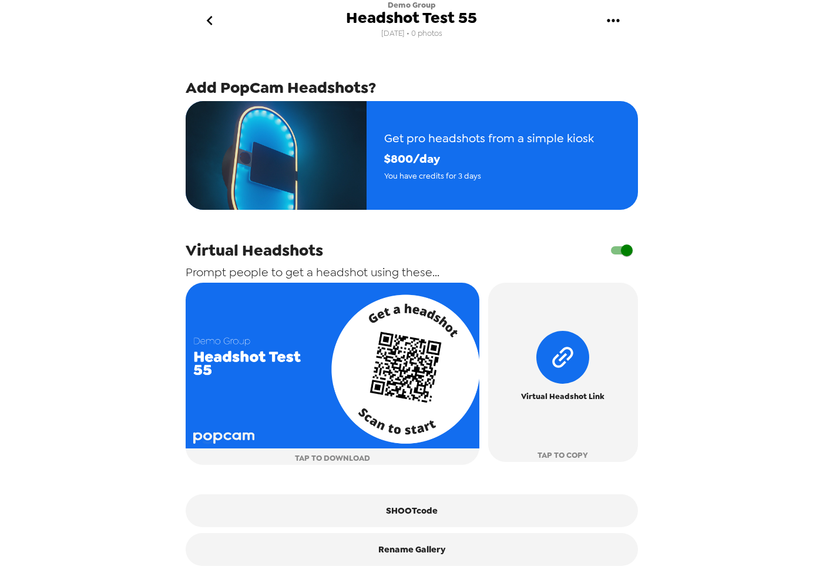
click at [133, 236] on div "Demo Group Headshot Test 55 [DATE] • 0 photos Upload headshots Backdrop Add Pop…" at bounding box center [411, 291] width 823 height 583
click at [622, 250] on input "checkbox" at bounding box center [626, 250] width 67 height 22
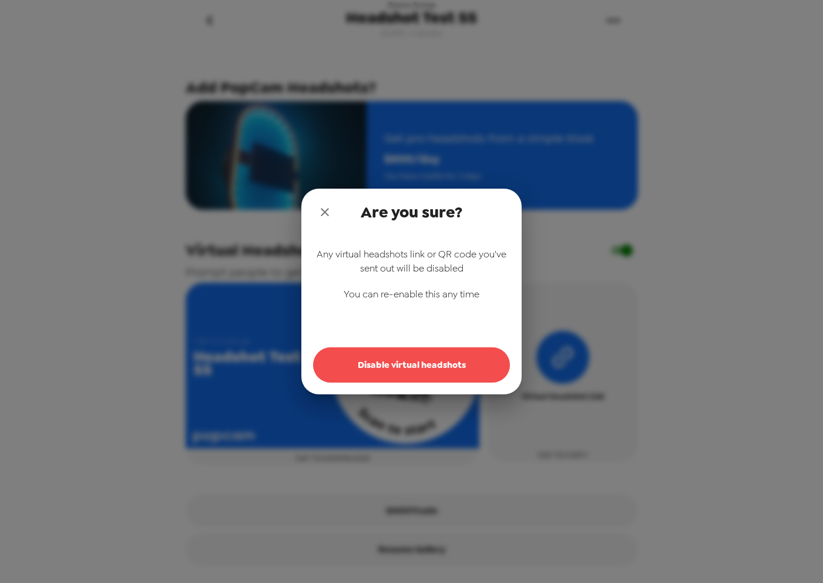
click at [438, 375] on button "Disable virtual headshots" at bounding box center [411, 364] width 197 height 35
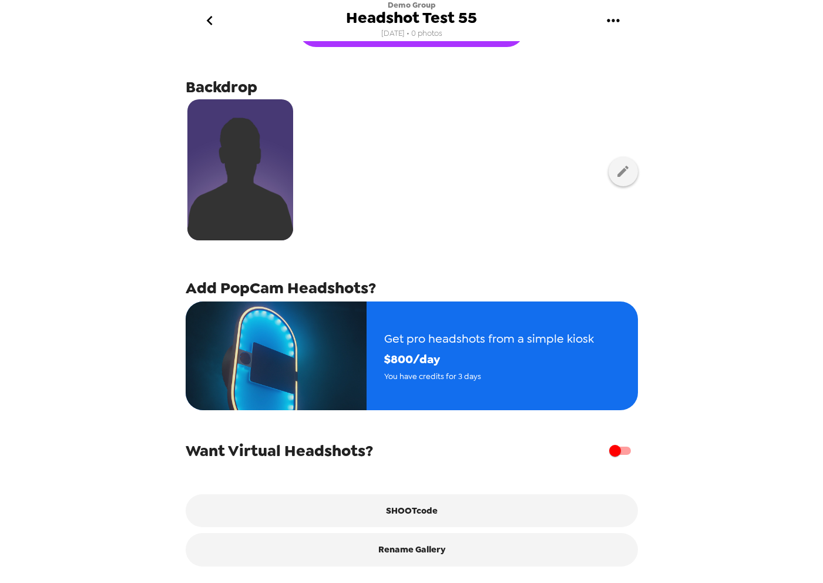
click at [617, 449] on input "checkbox" at bounding box center [614, 450] width 67 height 22
checkbox input "true"
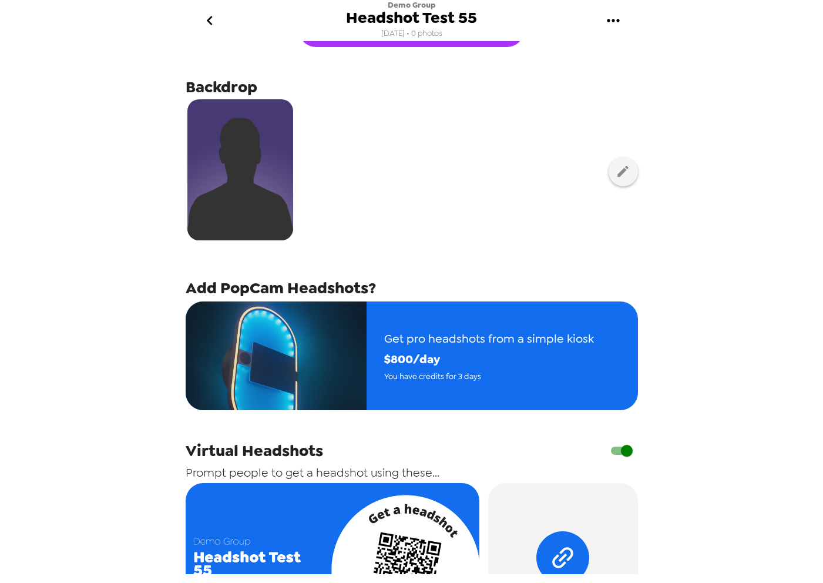
scroll to position [244, 0]
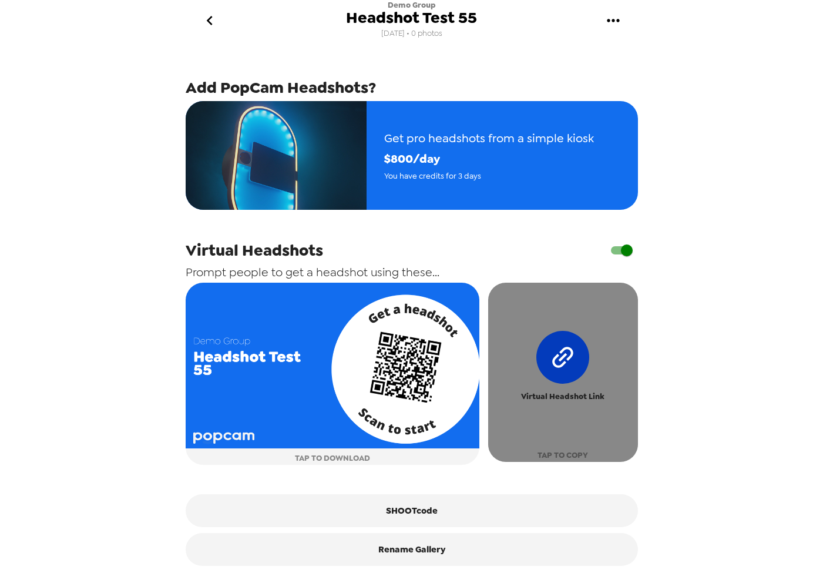
click at [540, 351] on icon "button" at bounding box center [563, 357] width 75 height 75
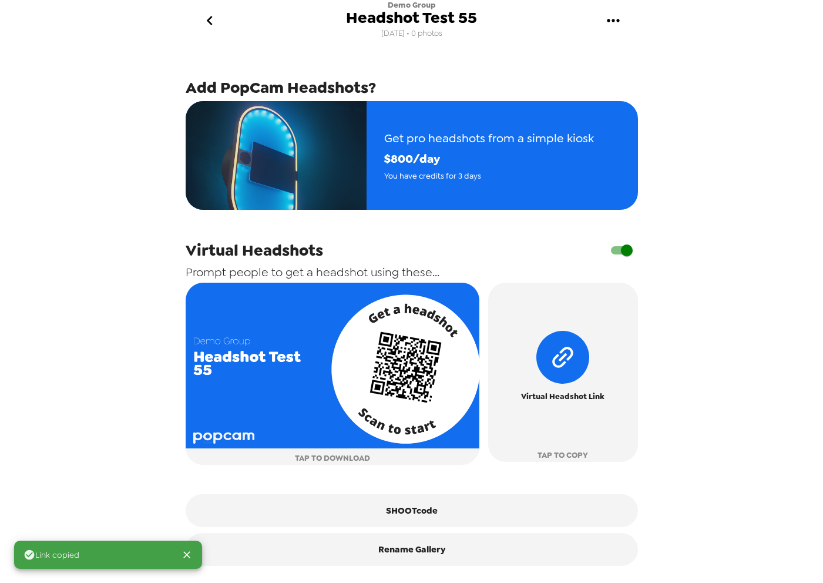
click at [702, 250] on div "Link copied Demo Group Headshot Test 55 [DATE] • 0 photos Upload headshots Back…" at bounding box center [411, 291] width 823 height 583
